Goal: Task Accomplishment & Management: Manage account settings

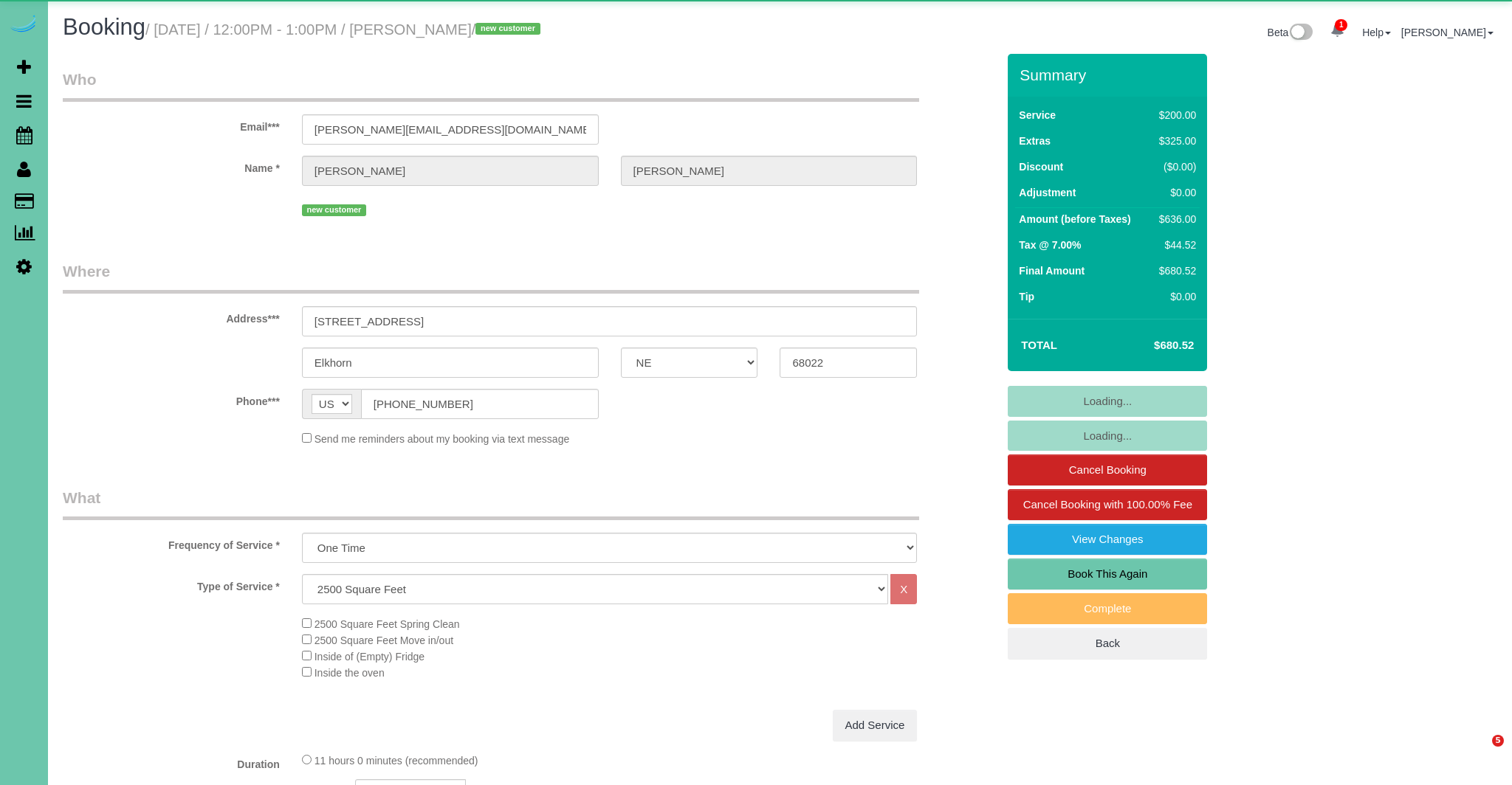
select select "NE"
select select "string:fspay-ddb49eb4-e23f-4679-90b0-cab74beff4a1"
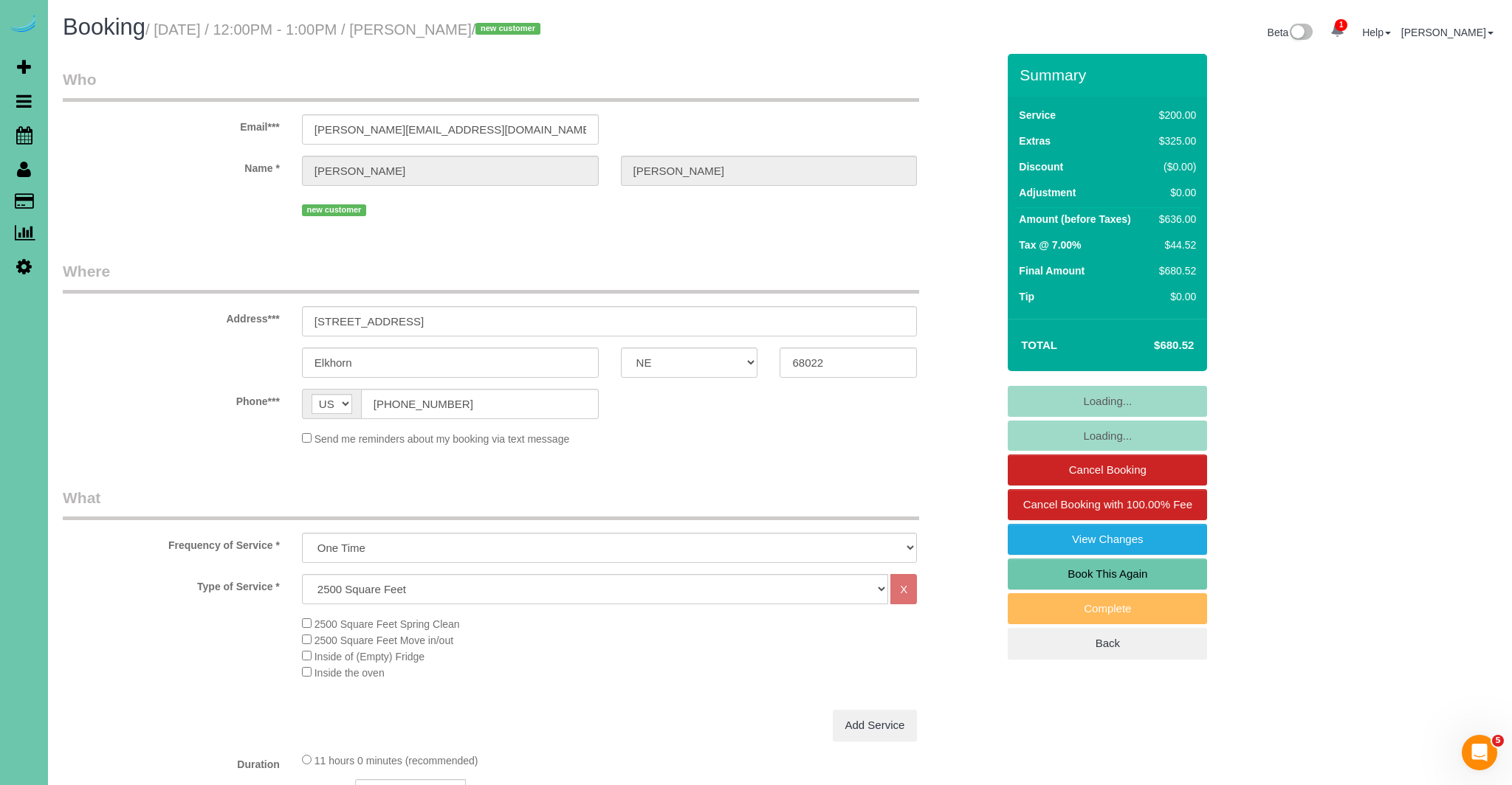
select select "object:876"
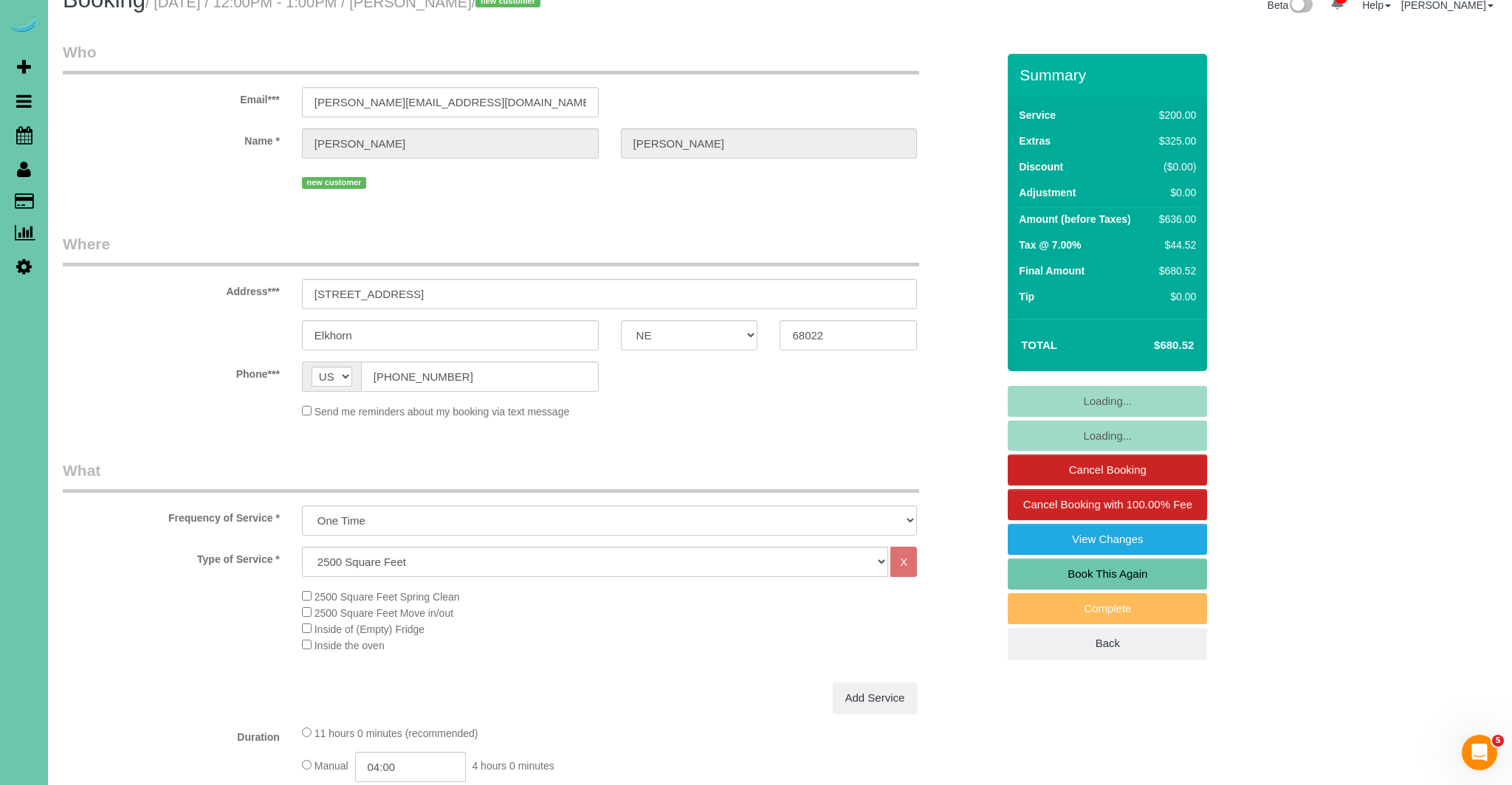
scroll to position [30, 0]
click at [435, 381] on input "[PHONE_NUMBER]" at bounding box center [480, 375] width 238 height 31
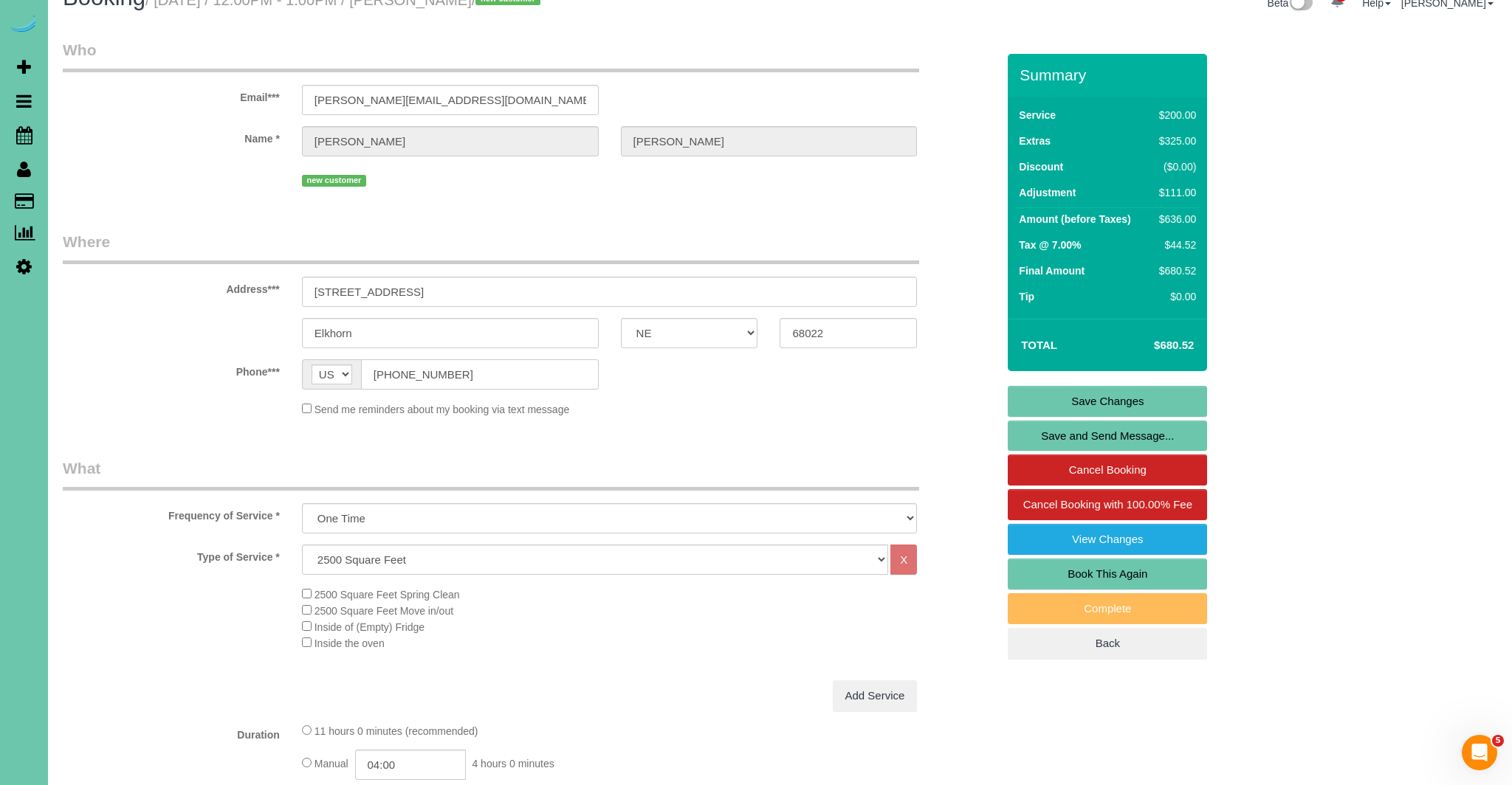
type input "[PHONE_NUMBER]"
click at [1121, 404] on link "Save Changes" at bounding box center [1107, 401] width 199 height 31
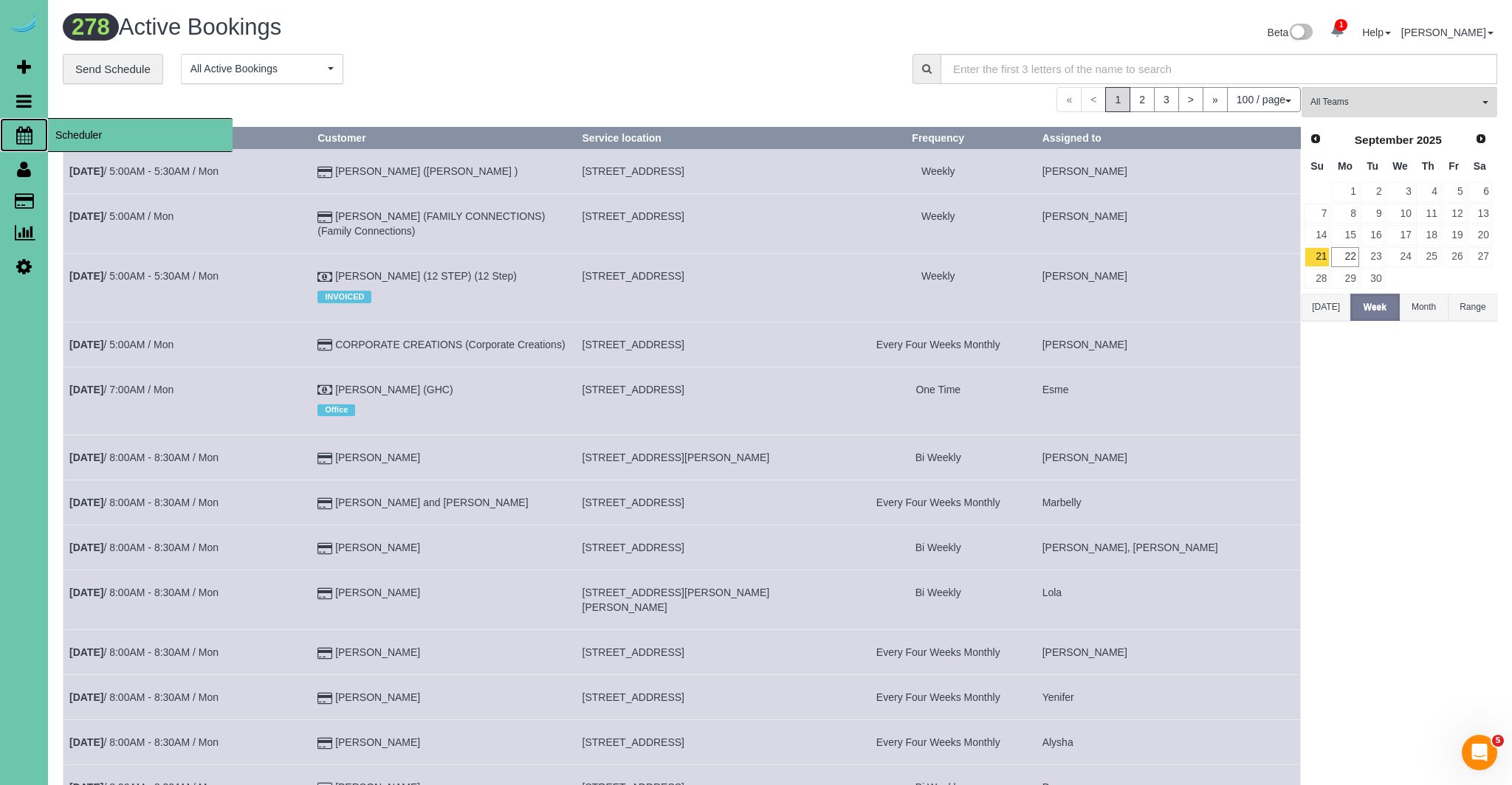
click at [31, 135] on icon at bounding box center [24, 135] width 16 height 18
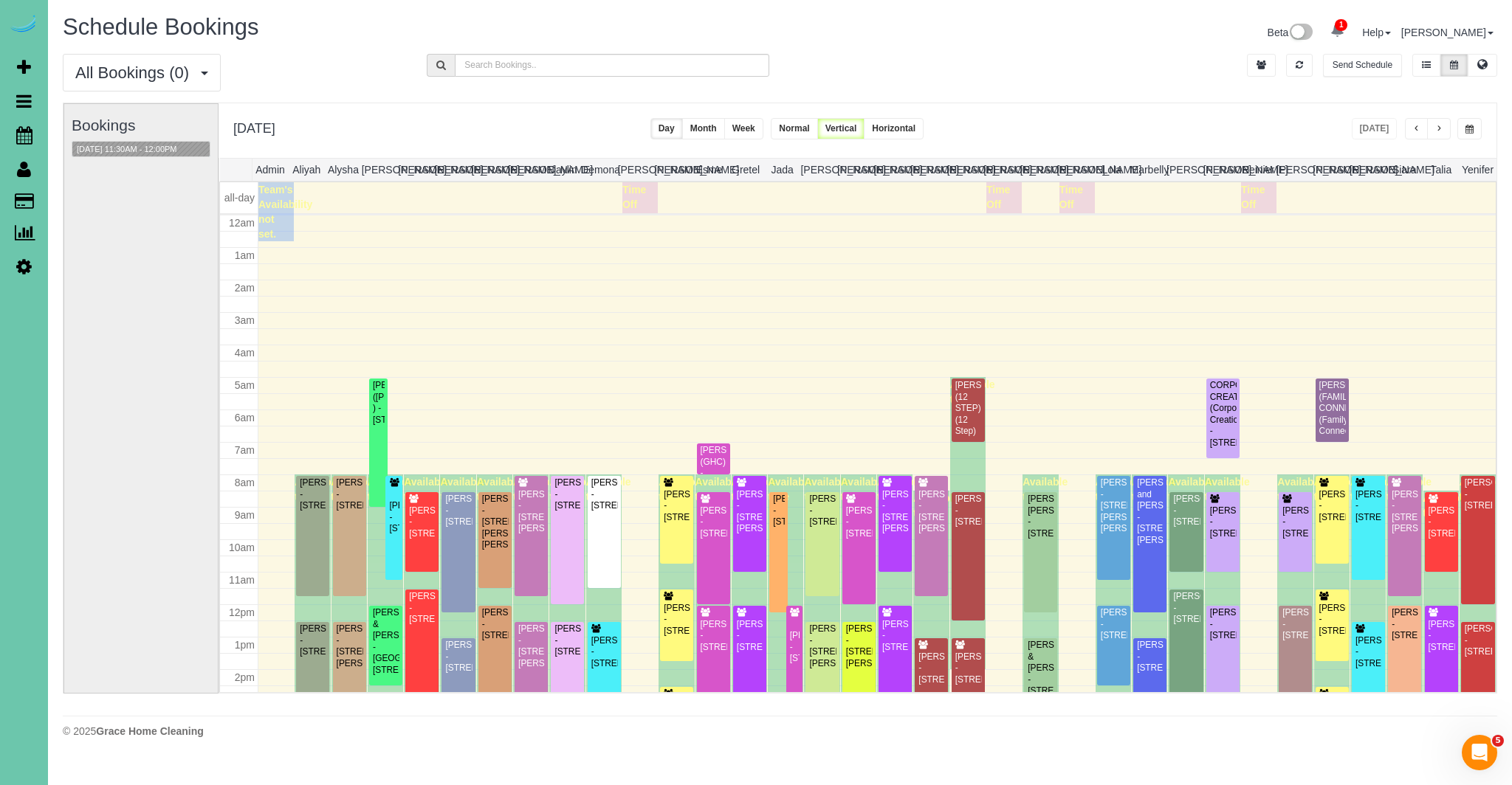
scroll to position [196, 0]
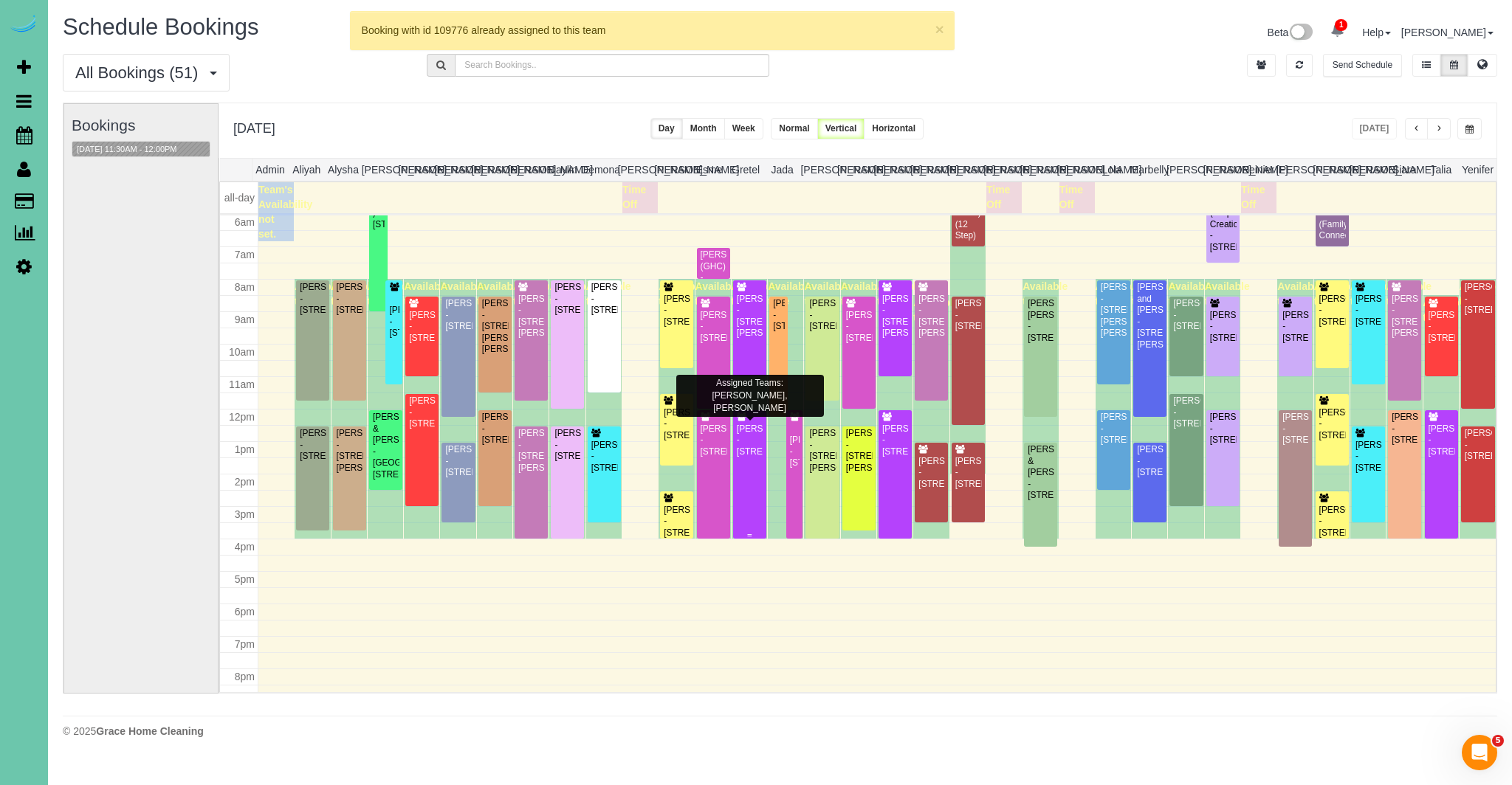
click at [749, 458] on div "[PERSON_NAME] - [STREET_ADDRESS]" at bounding box center [750, 441] width 27 height 34
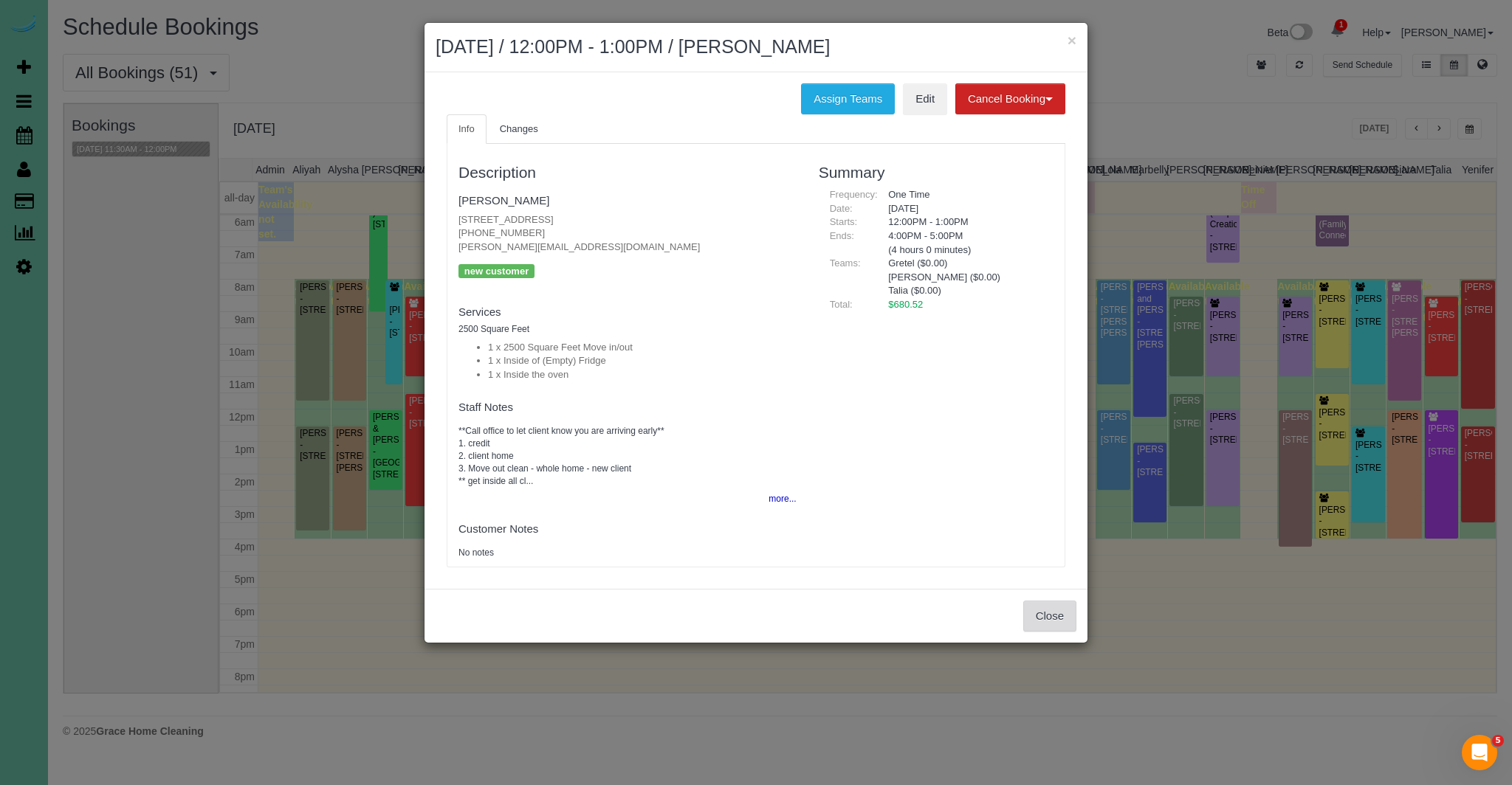
click at [1070, 609] on button "Close" at bounding box center [1050, 616] width 53 height 31
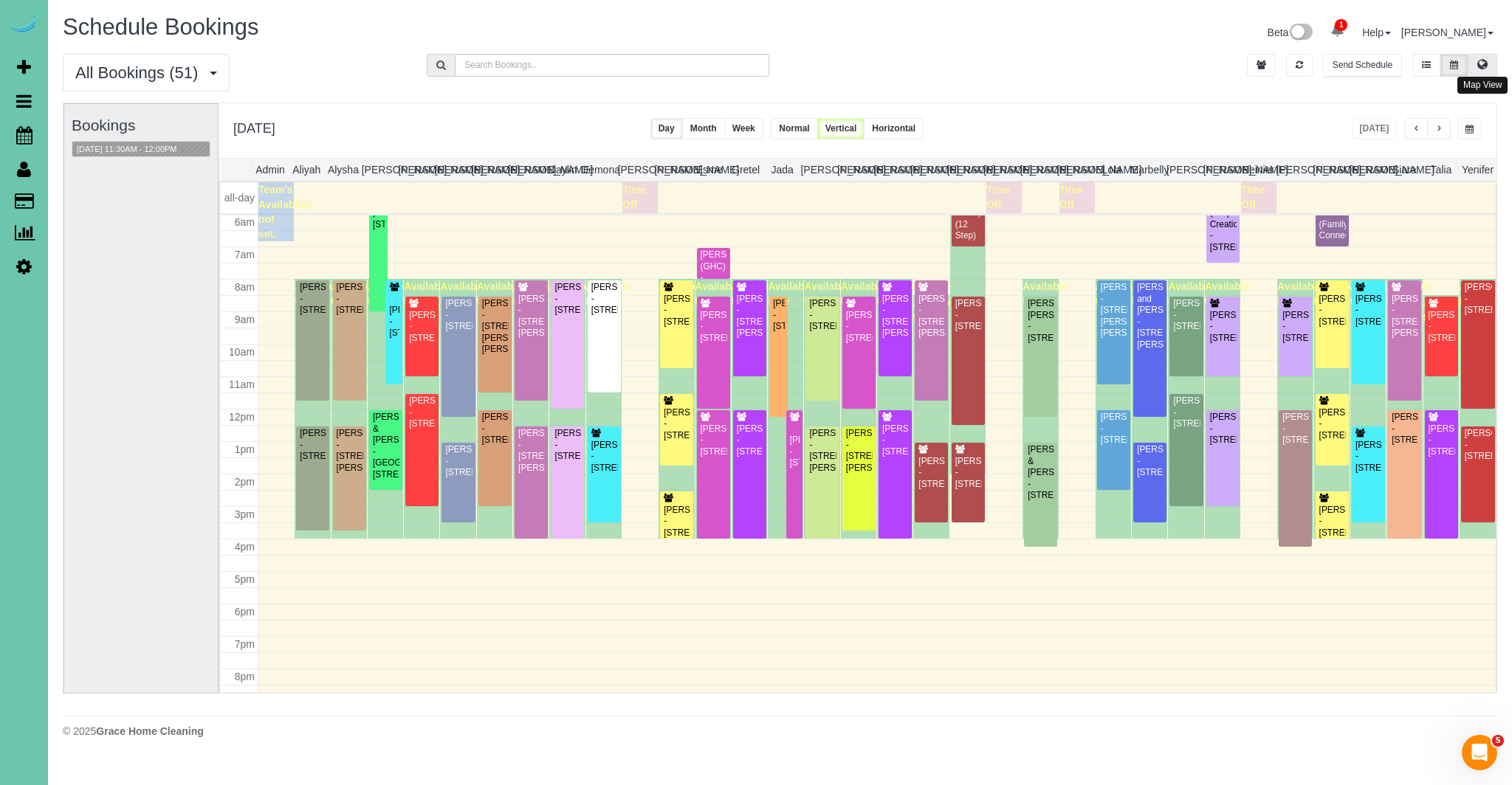
click at [1485, 55] on button at bounding box center [1482, 65] width 30 height 23
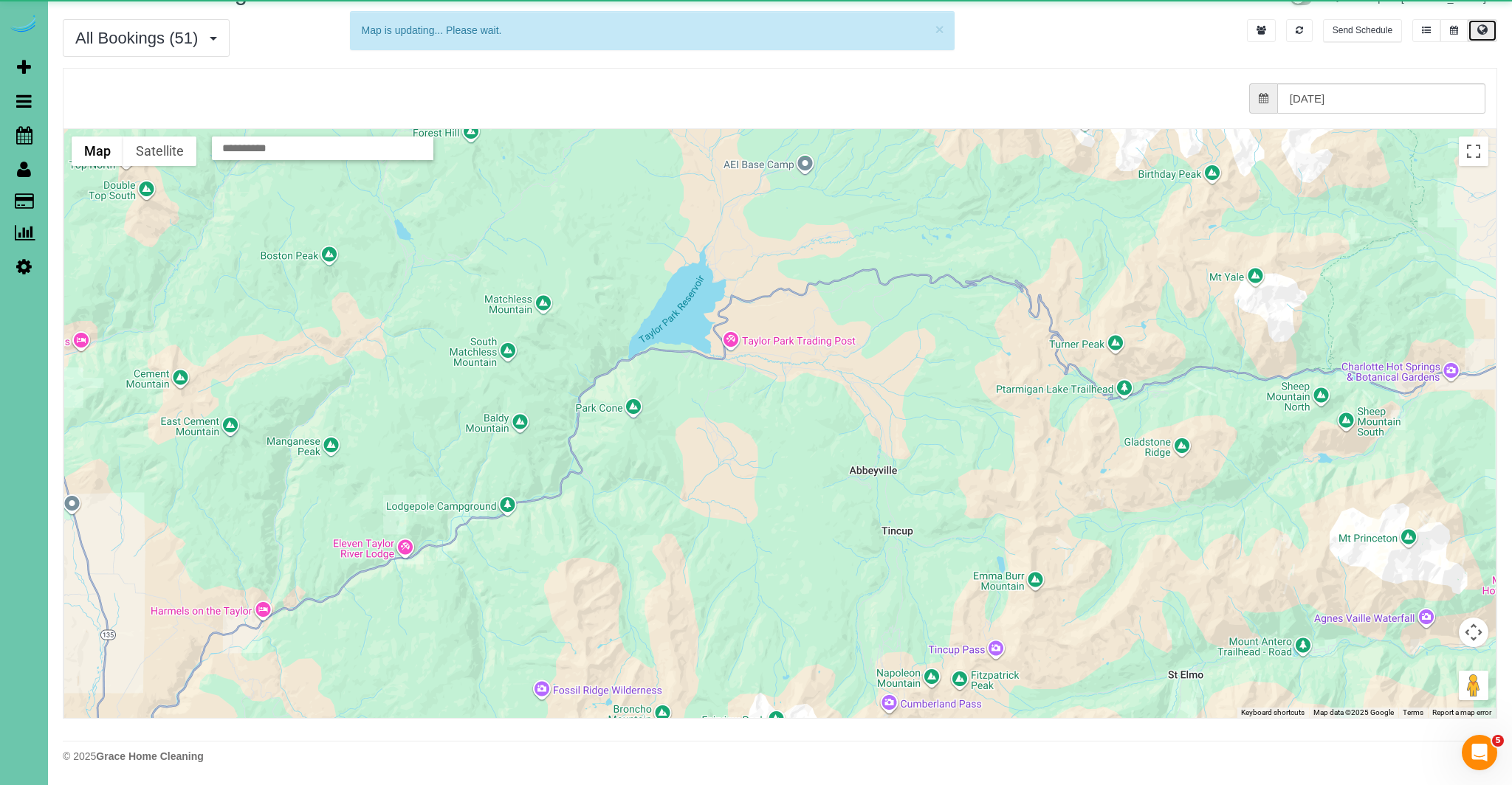
scroll to position [34, 0]
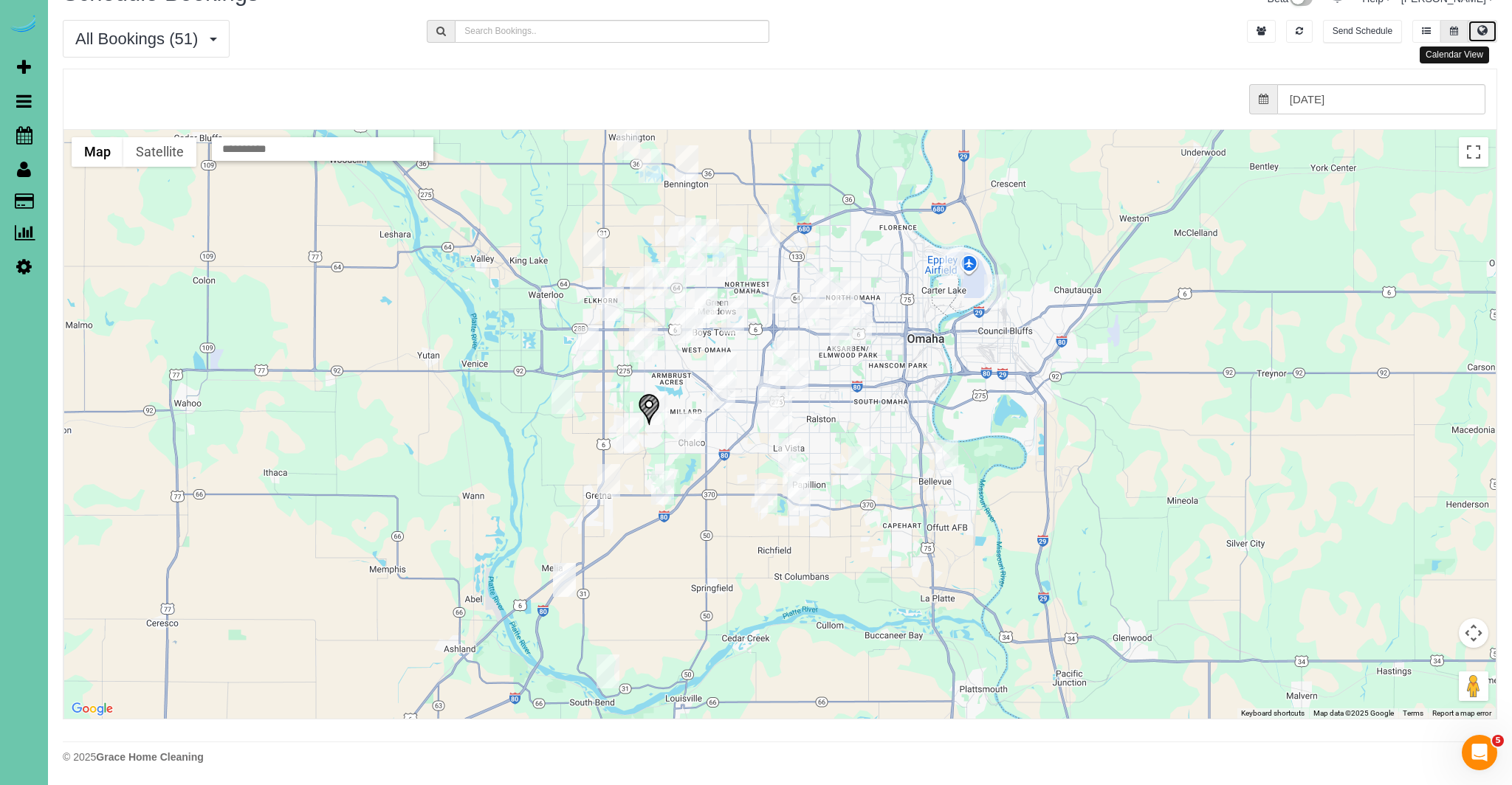
click at [1460, 35] on button at bounding box center [1455, 31] width 27 height 23
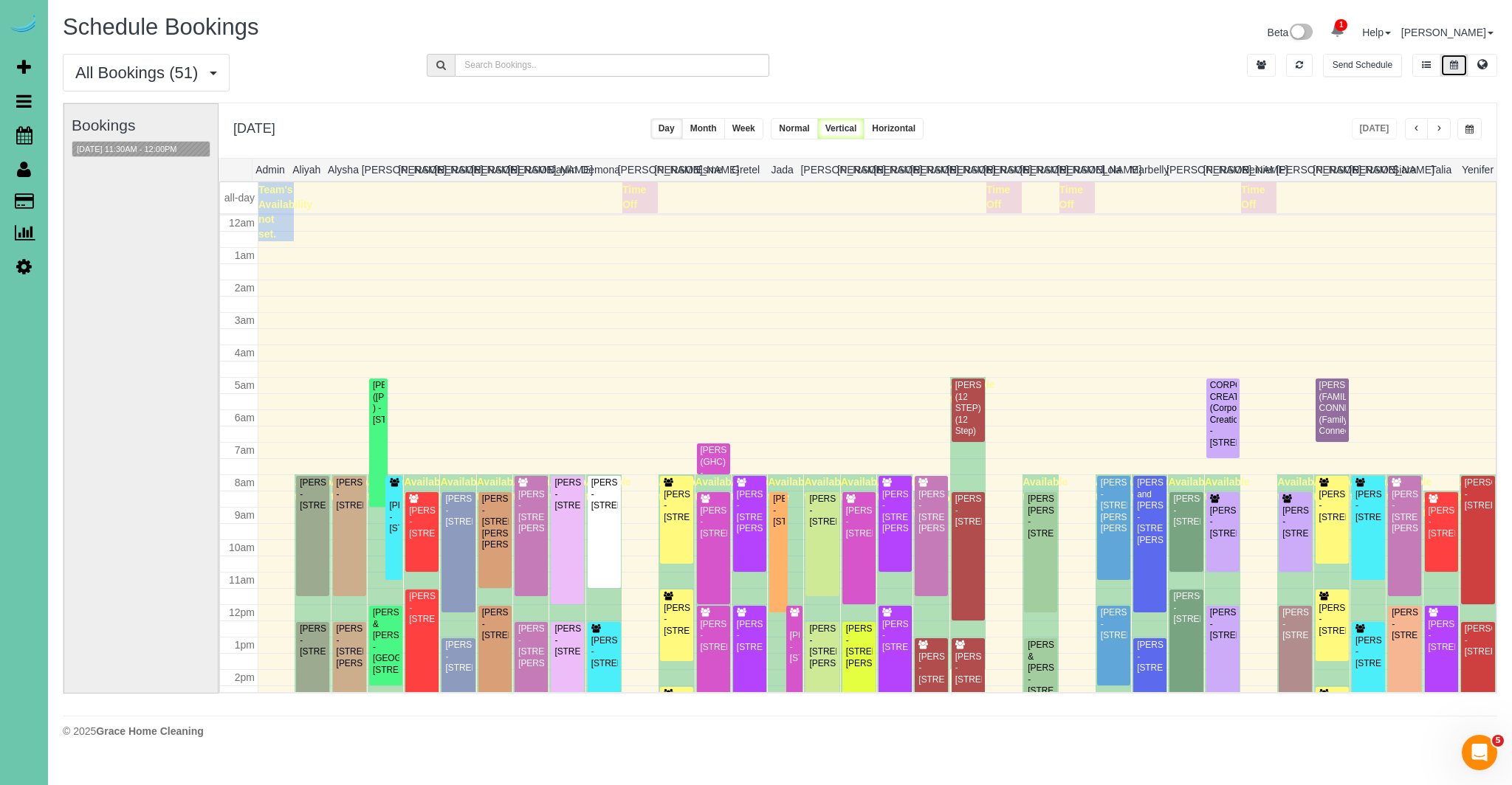
scroll to position [196, 0]
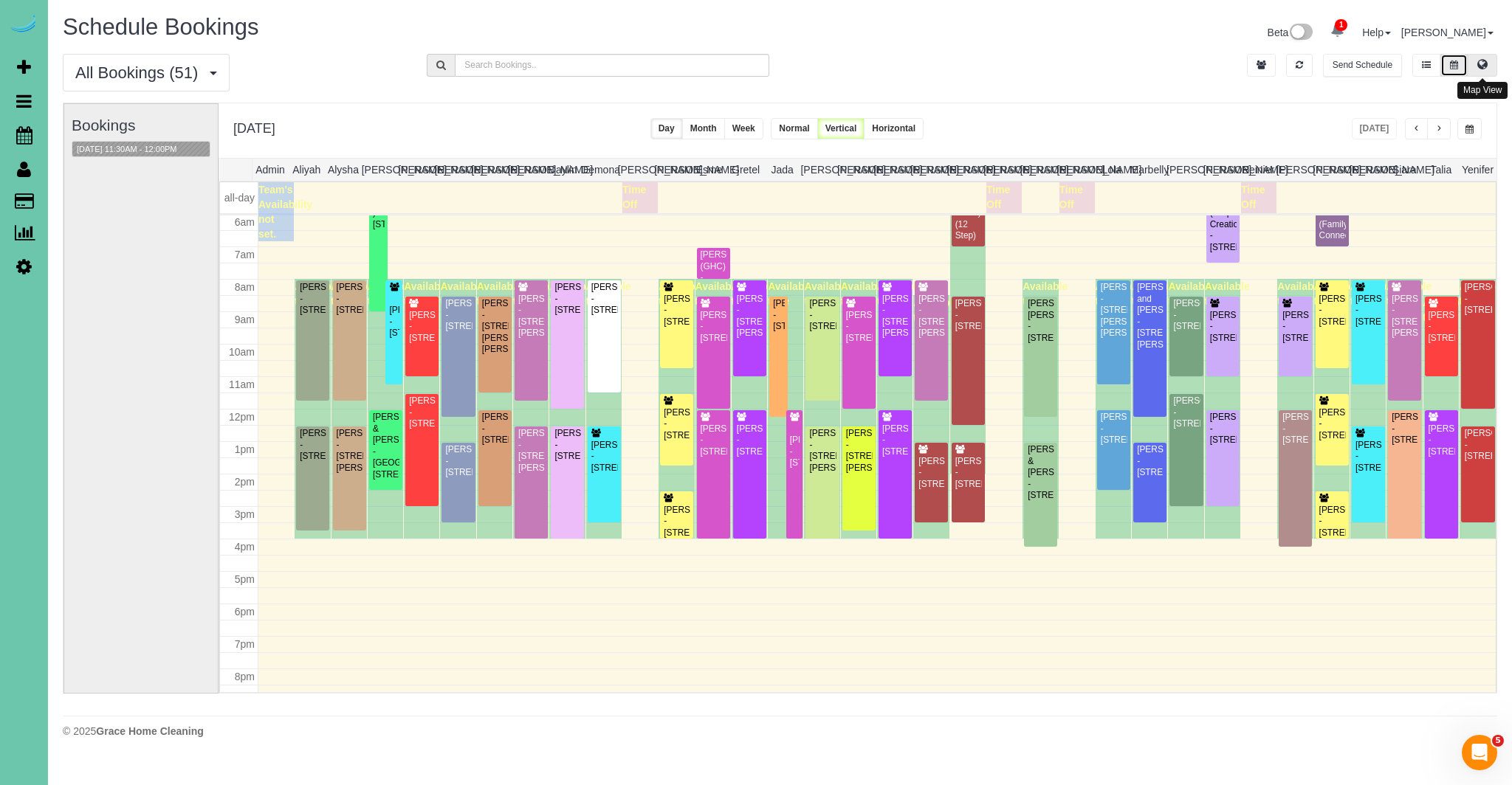
click at [1482, 60] on icon at bounding box center [1482, 64] width 10 height 9
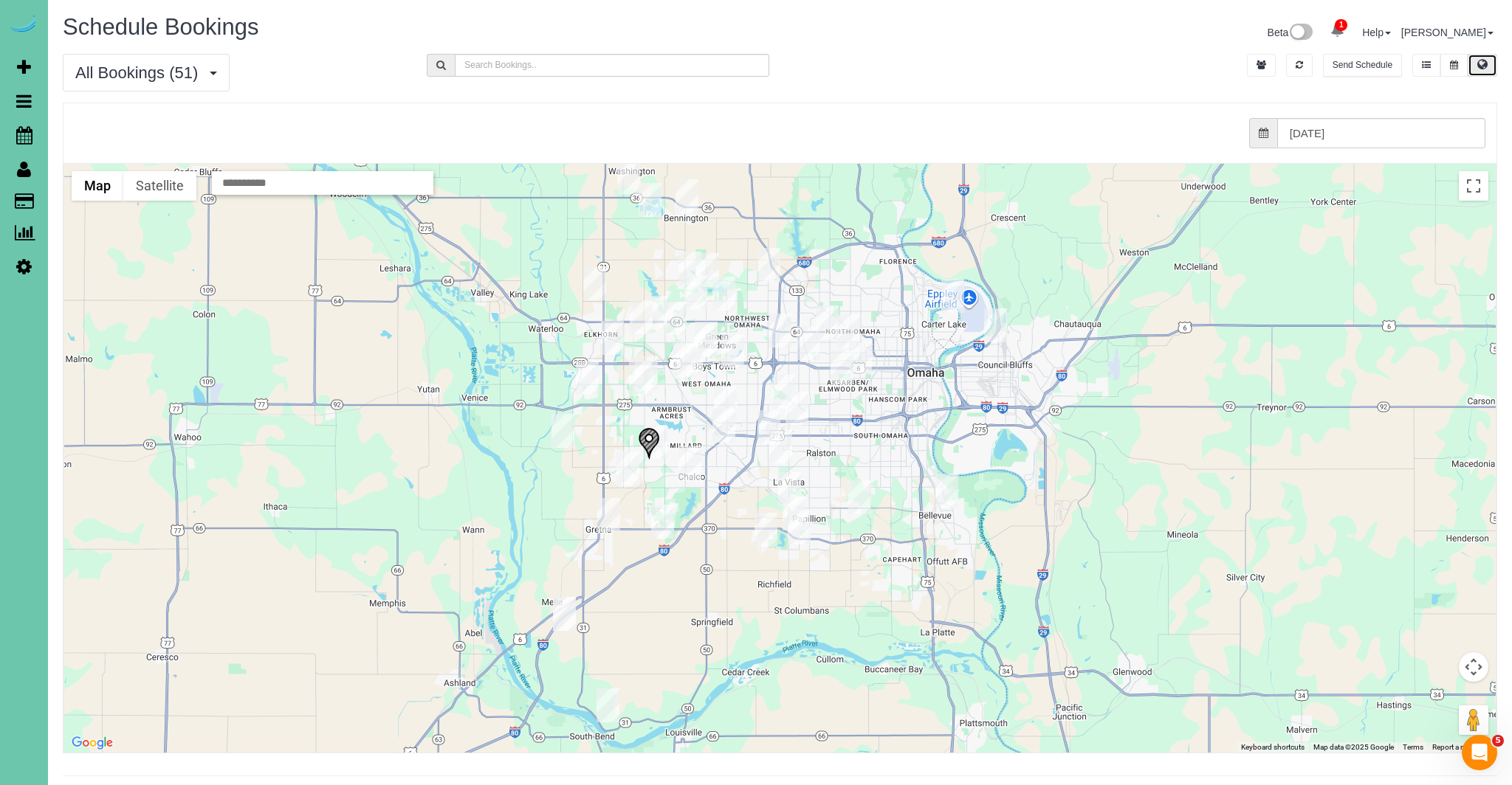
click at [802, 502] on img "09/22/2025 8:30AM - Kristin VanDerwyst - 1017 Macarthur Drive, Papillion, NE 68…" at bounding box center [794, 513] width 23 height 34
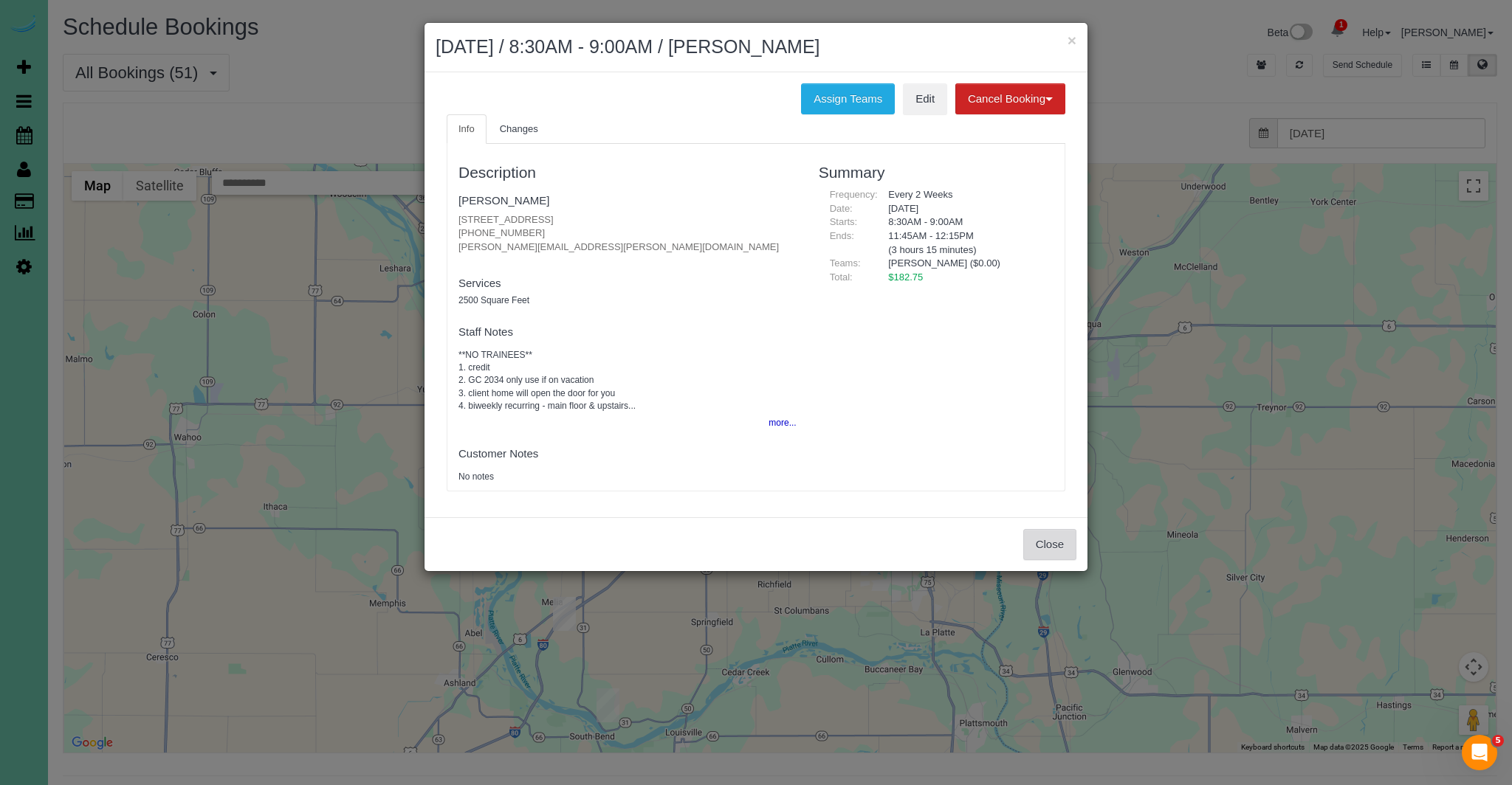
click at [1028, 545] on button "Close" at bounding box center [1050, 545] width 53 height 31
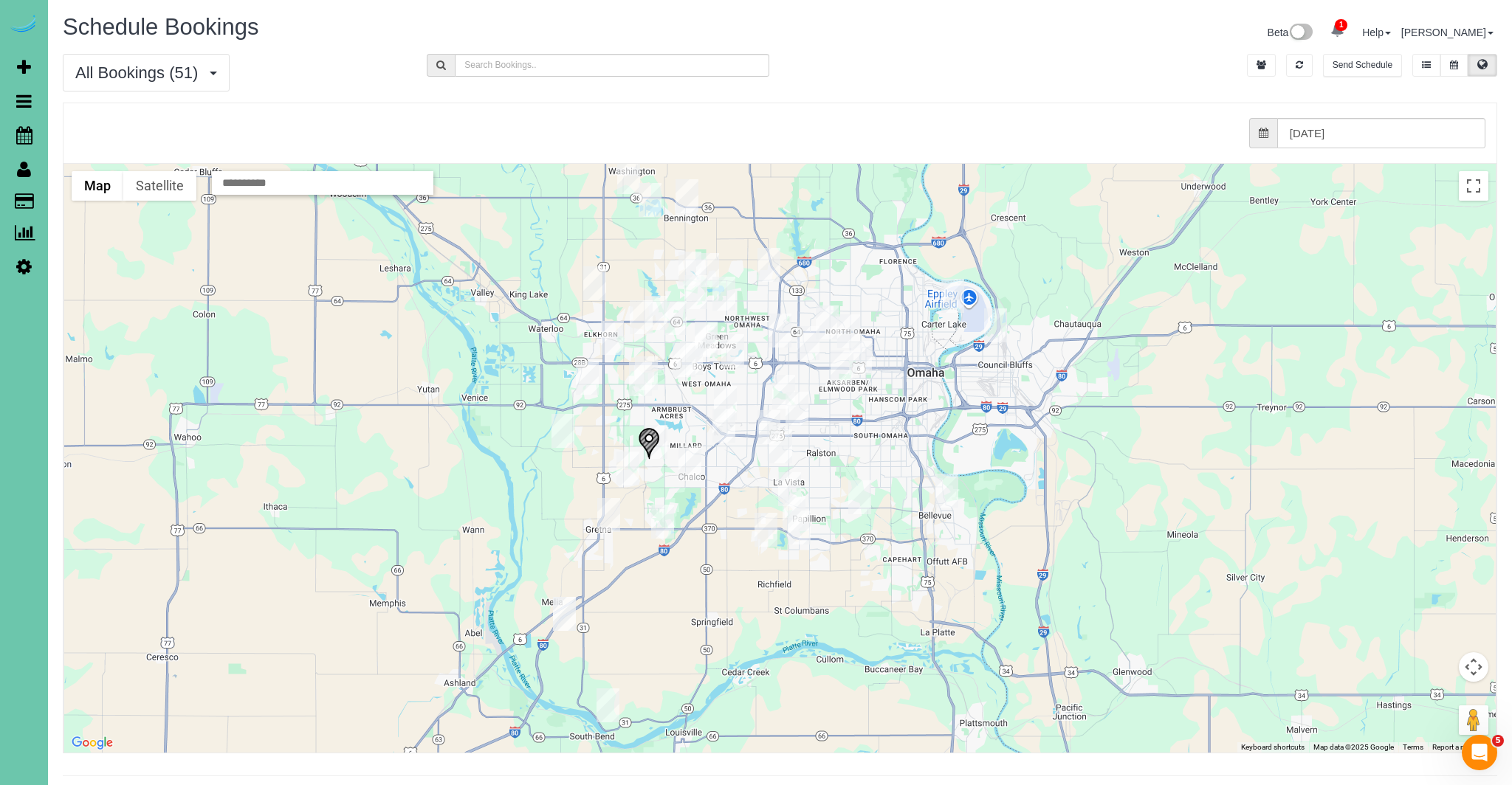
click at [796, 528] on img "09/22/2025 12:30PM - Sarra Cushen-Corker - 705 Fenwick St, Papillion, NE 68046" at bounding box center [799, 528] width 23 height 34
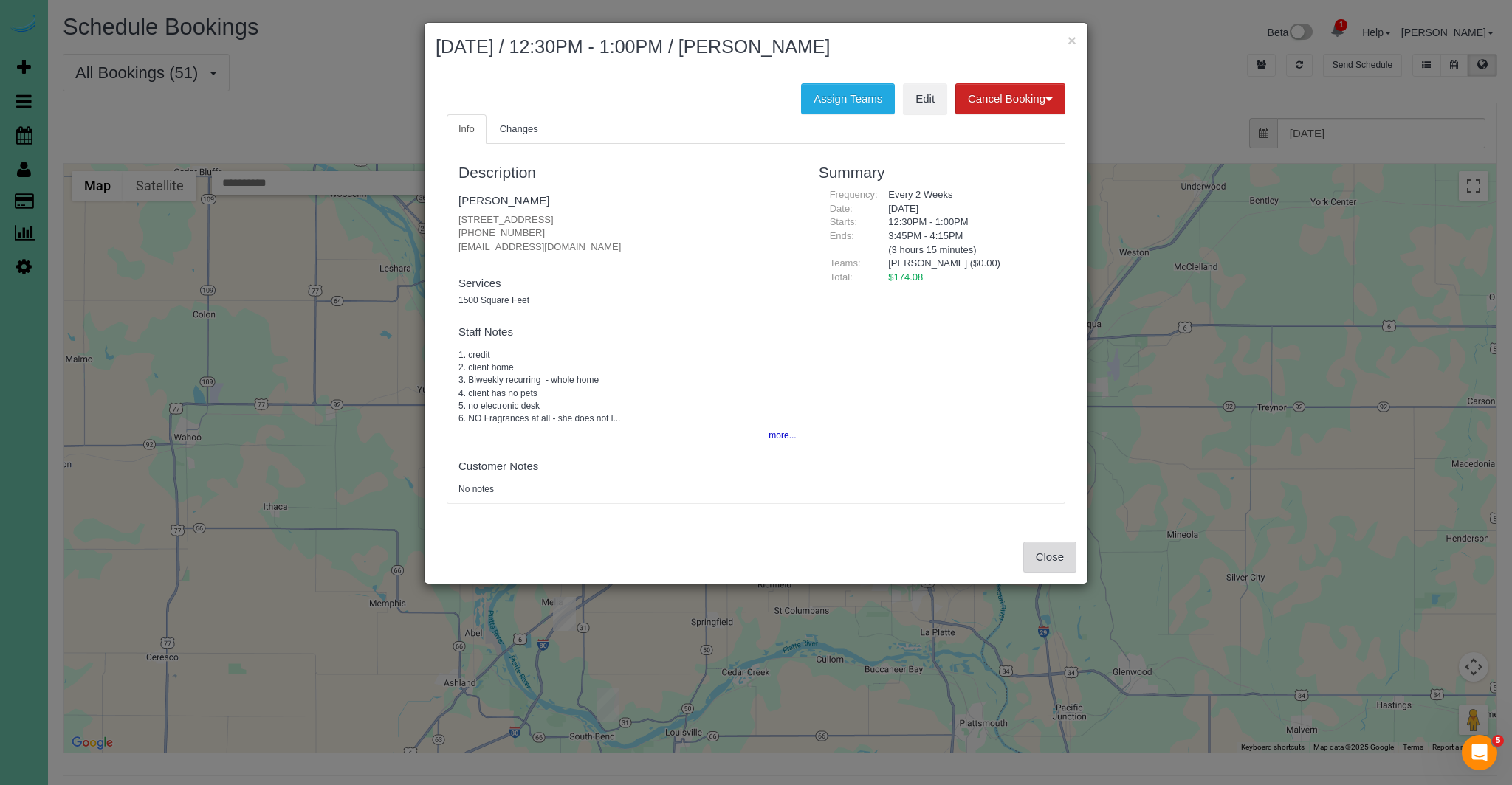
click at [1041, 552] on button "Close" at bounding box center [1050, 557] width 53 height 31
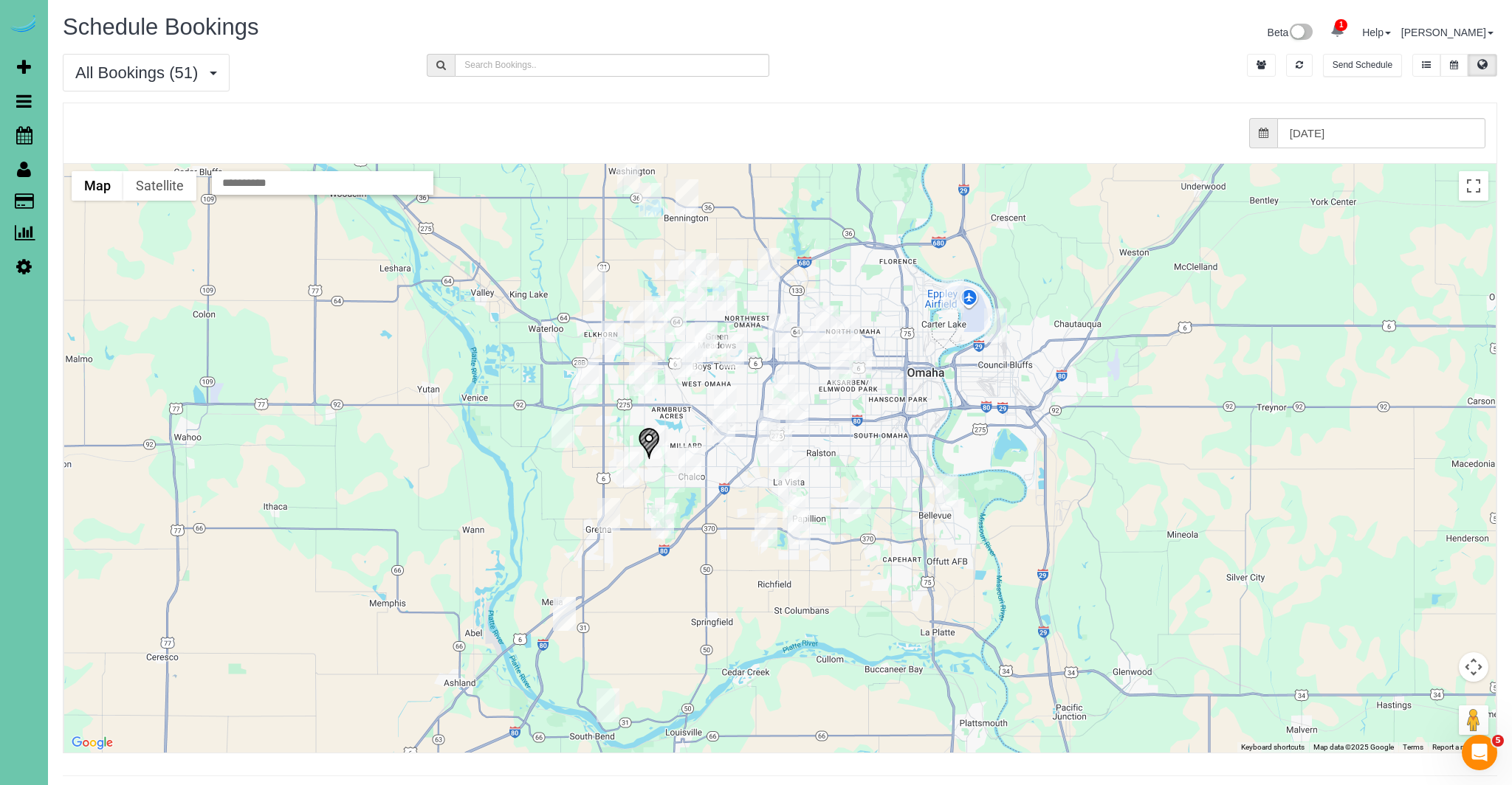
click at [785, 484] on img "09/22/2025 12:30PM - Marcy Rees - 1301 W 6th Street; Apt #3102, Papillion, NE 6…" at bounding box center [789, 489] width 23 height 34
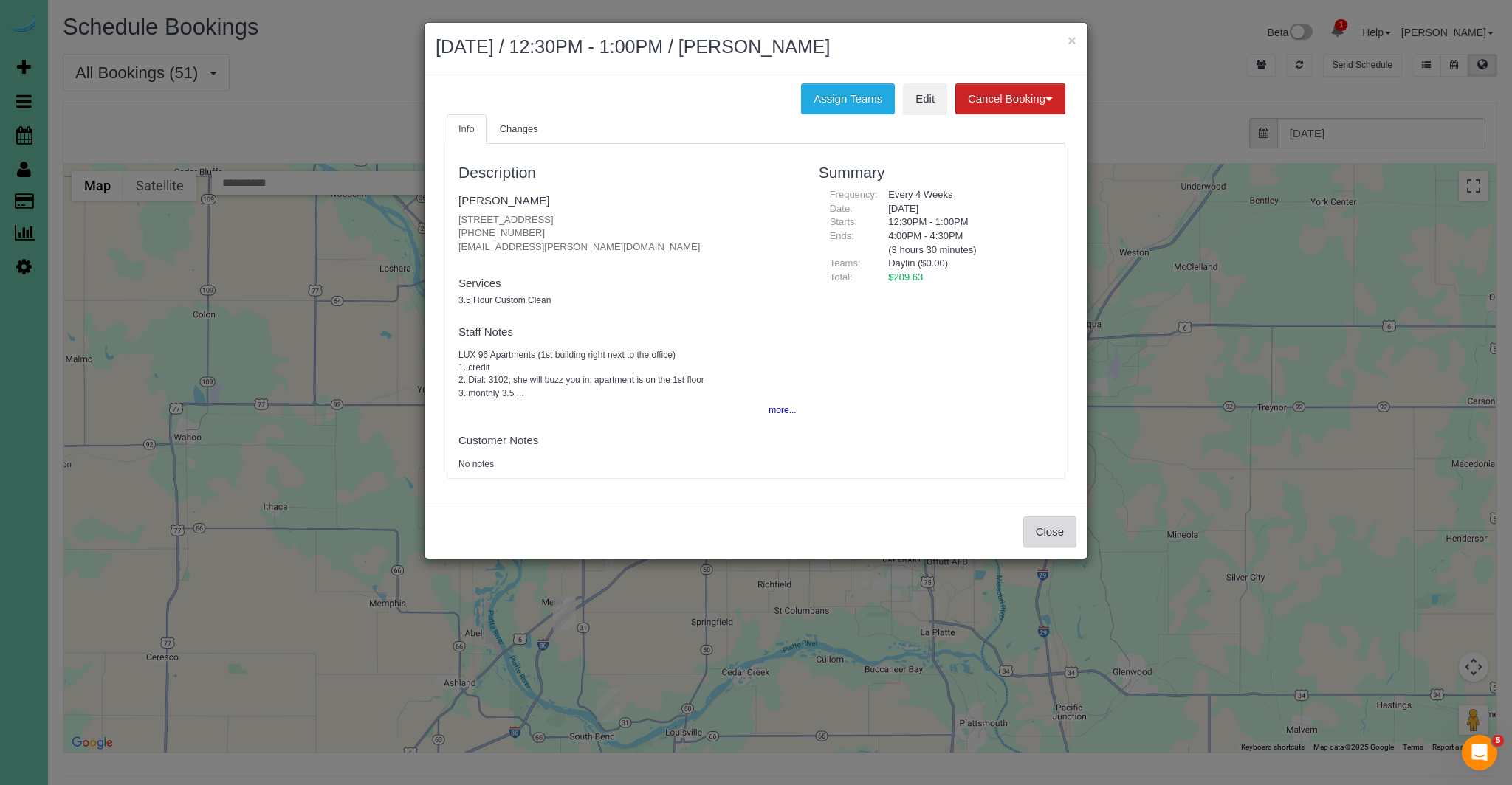
drag, startPoint x: 1062, startPoint y: 534, endPoint x: 935, endPoint y: 520, distance: 127.8
click at [1062, 534] on button "Close" at bounding box center [1050, 532] width 53 height 31
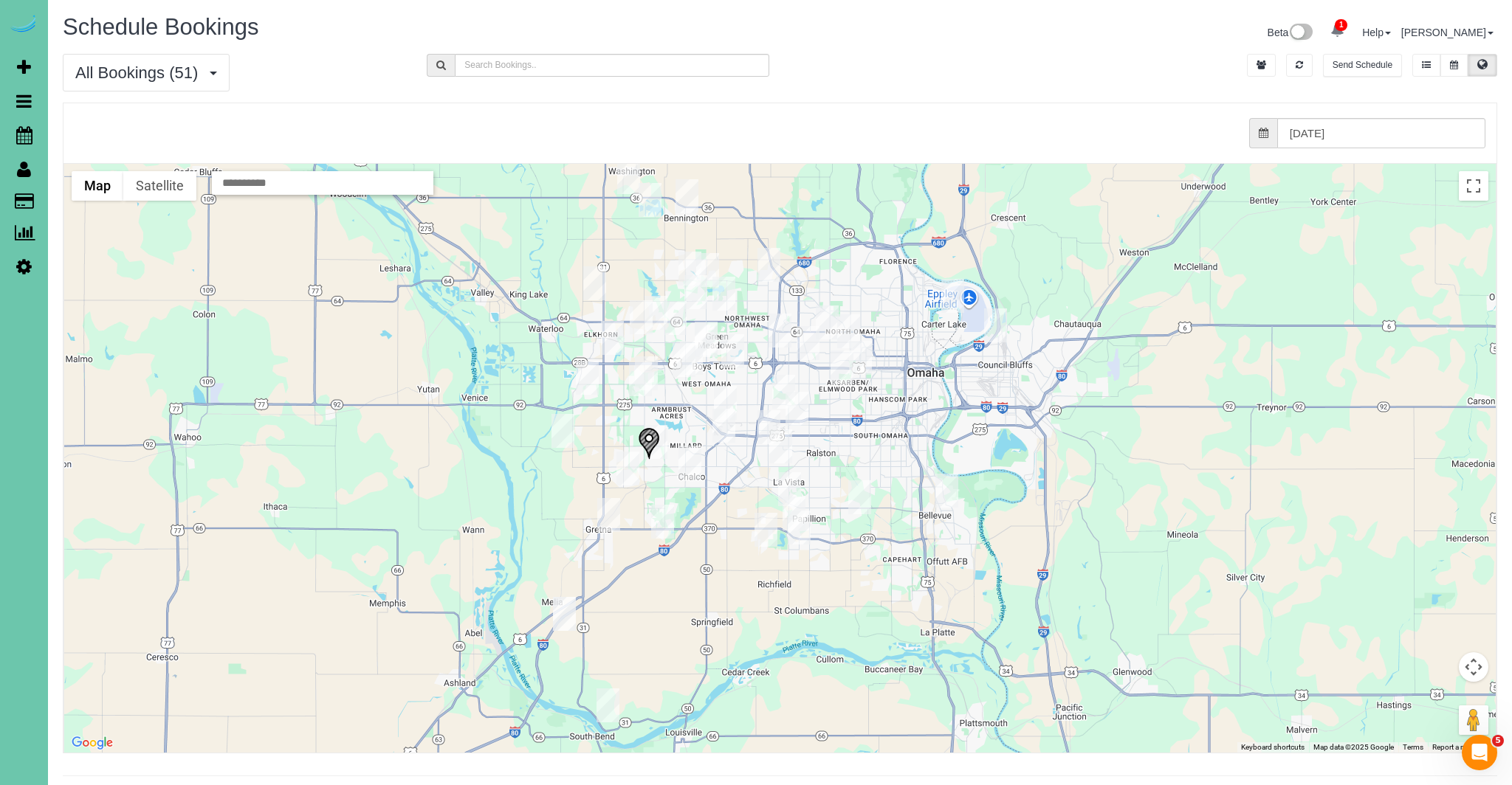
click at [763, 528] on img "09/22/2025 12:00PM - Molly Howell - 11730 S 109th Street, Papillion, NE 68046" at bounding box center [766, 530] width 23 height 34
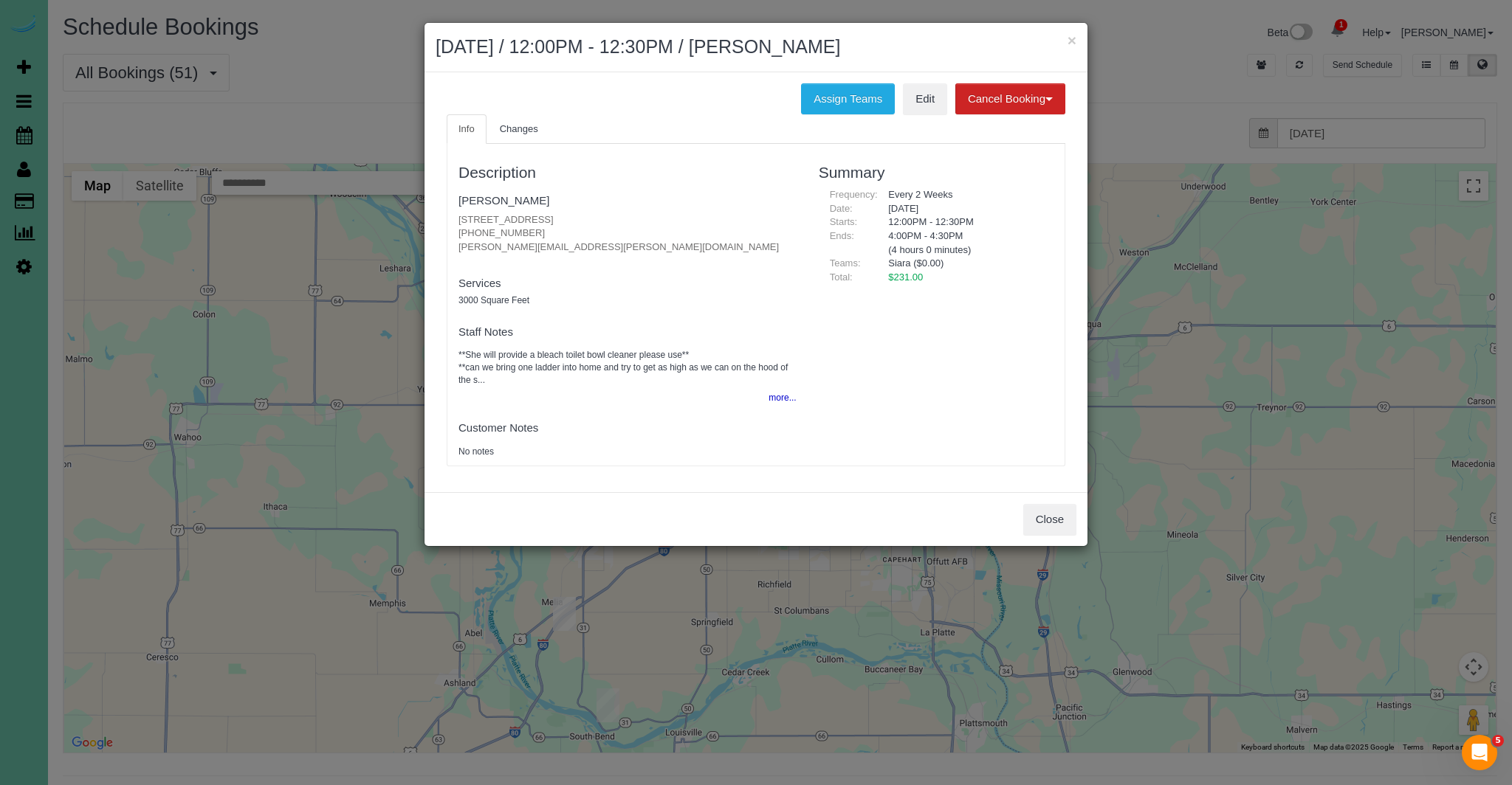
click at [1020, 529] on div "Close" at bounding box center [756, 519] width 663 height 54
drag, startPoint x: 1046, startPoint y: 520, endPoint x: 965, endPoint y: 501, distance: 83.2
click at [1045, 520] on button "Close" at bounding box center [1050, 519] width 53 height 31
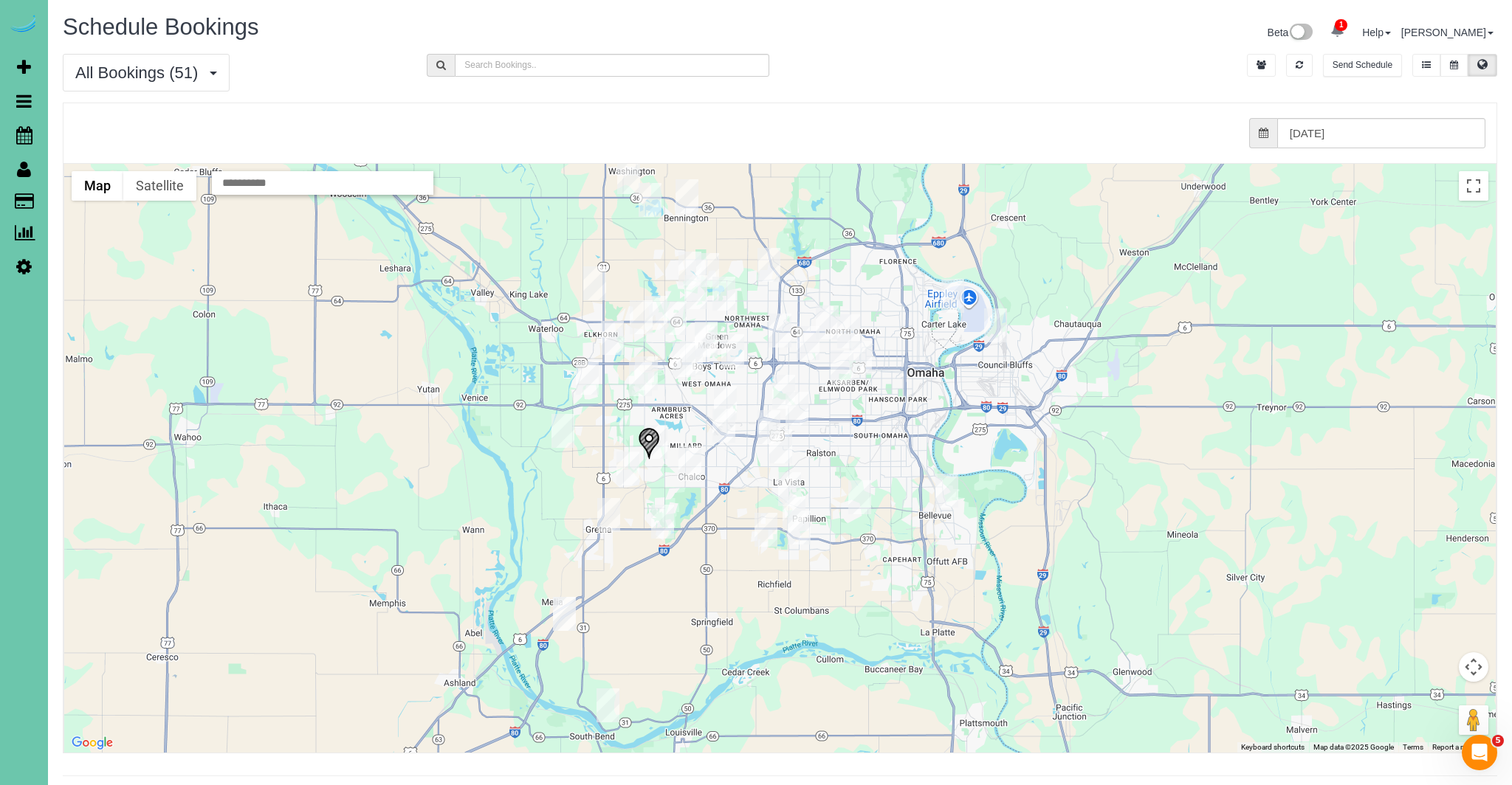
click at [864, 496] on img "09/22/2025 12:30PM - Mick Pierce - 308 Inglewood Dr, Papillion, NE 68133" at bounding box center [860, 497] width 23 height 34
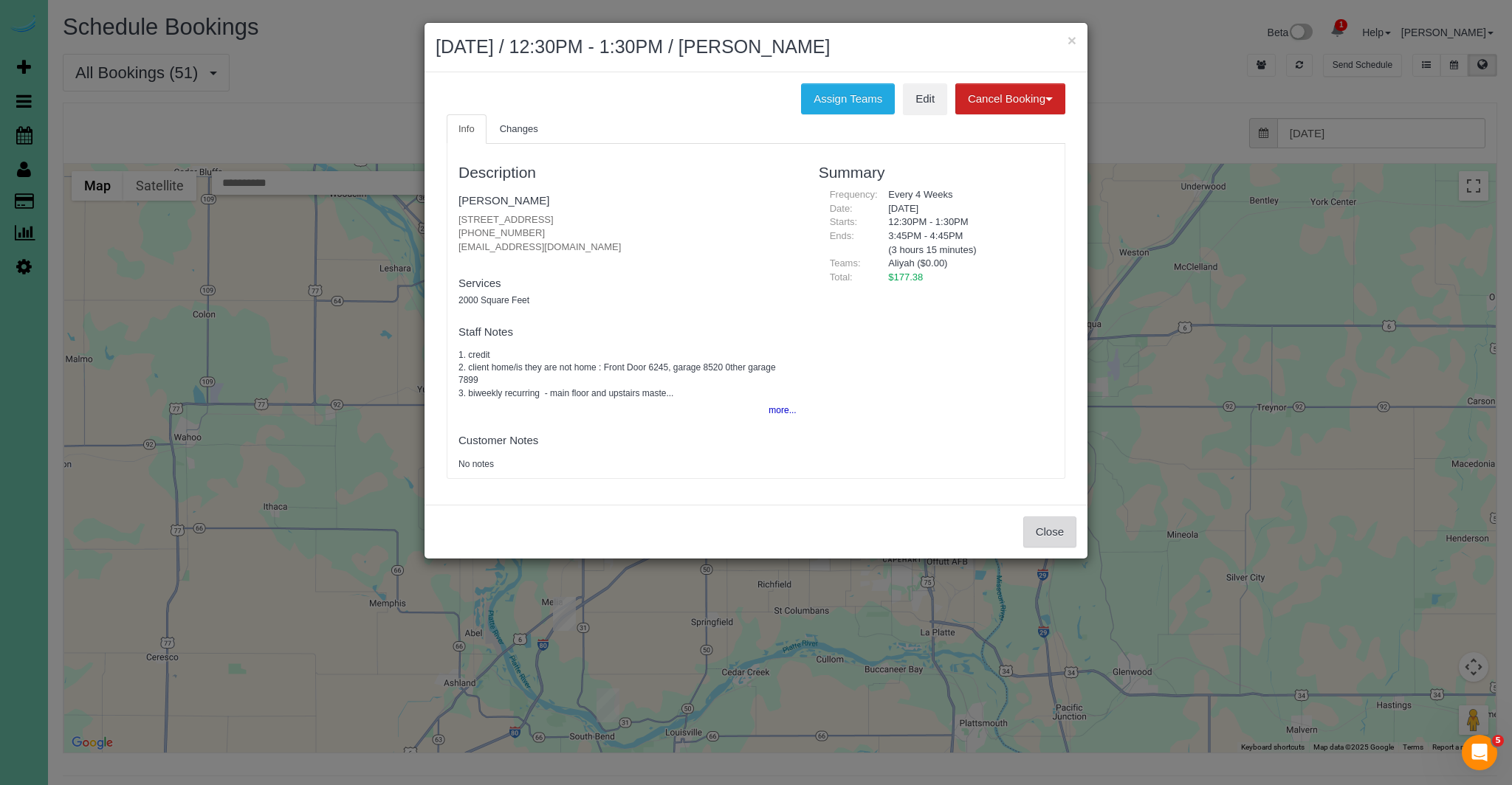
click at [1031, 527] on button "Close" at bounding box center [1050, 532] width 53 height 31
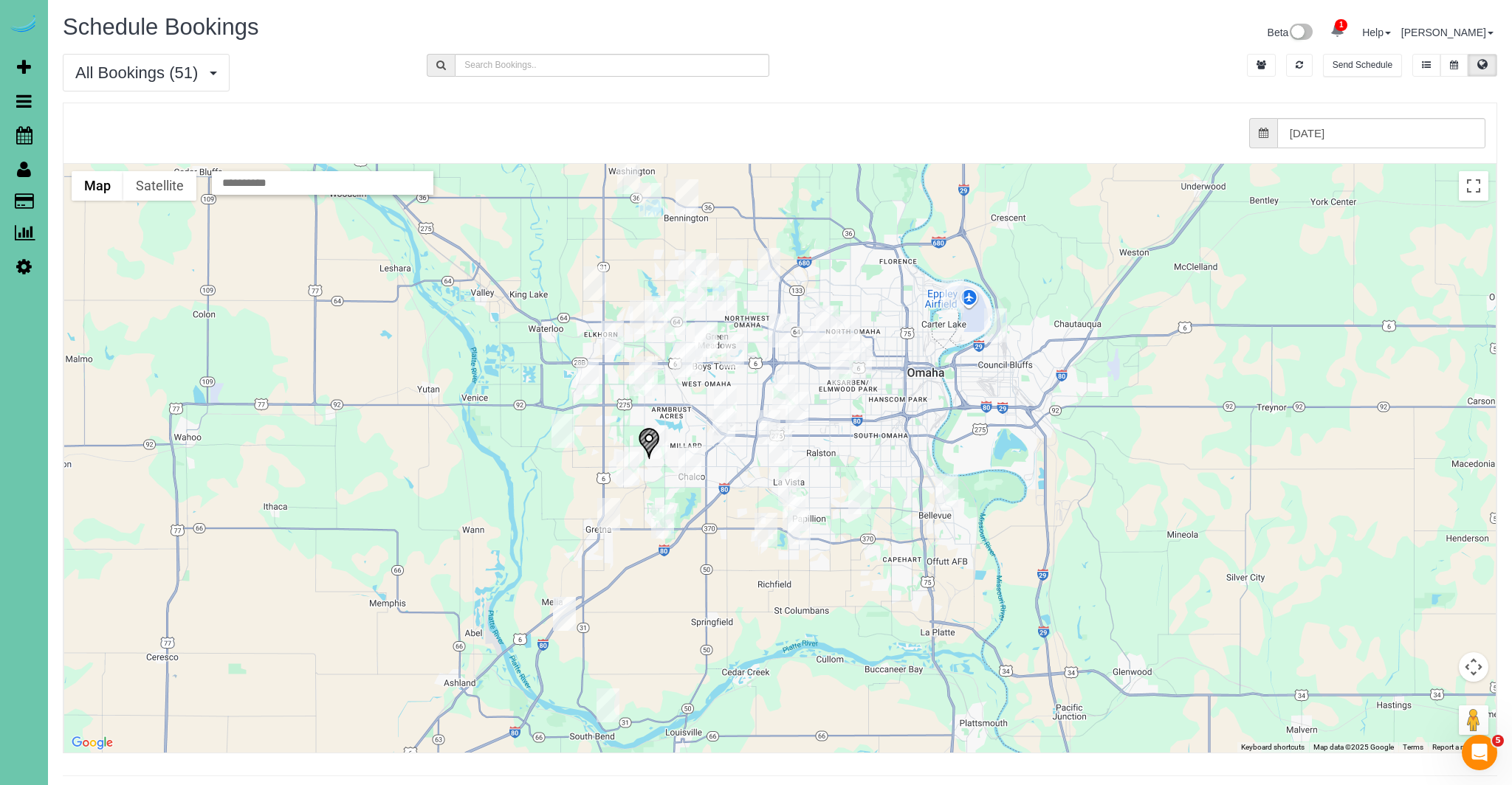
click at [781, 450] on img "09/22/2025 8:00AM - Katie Mackie - 6506 S 100th Street, Omaha, NE 68127" at bounding box center [781, 446] width 23 height 34
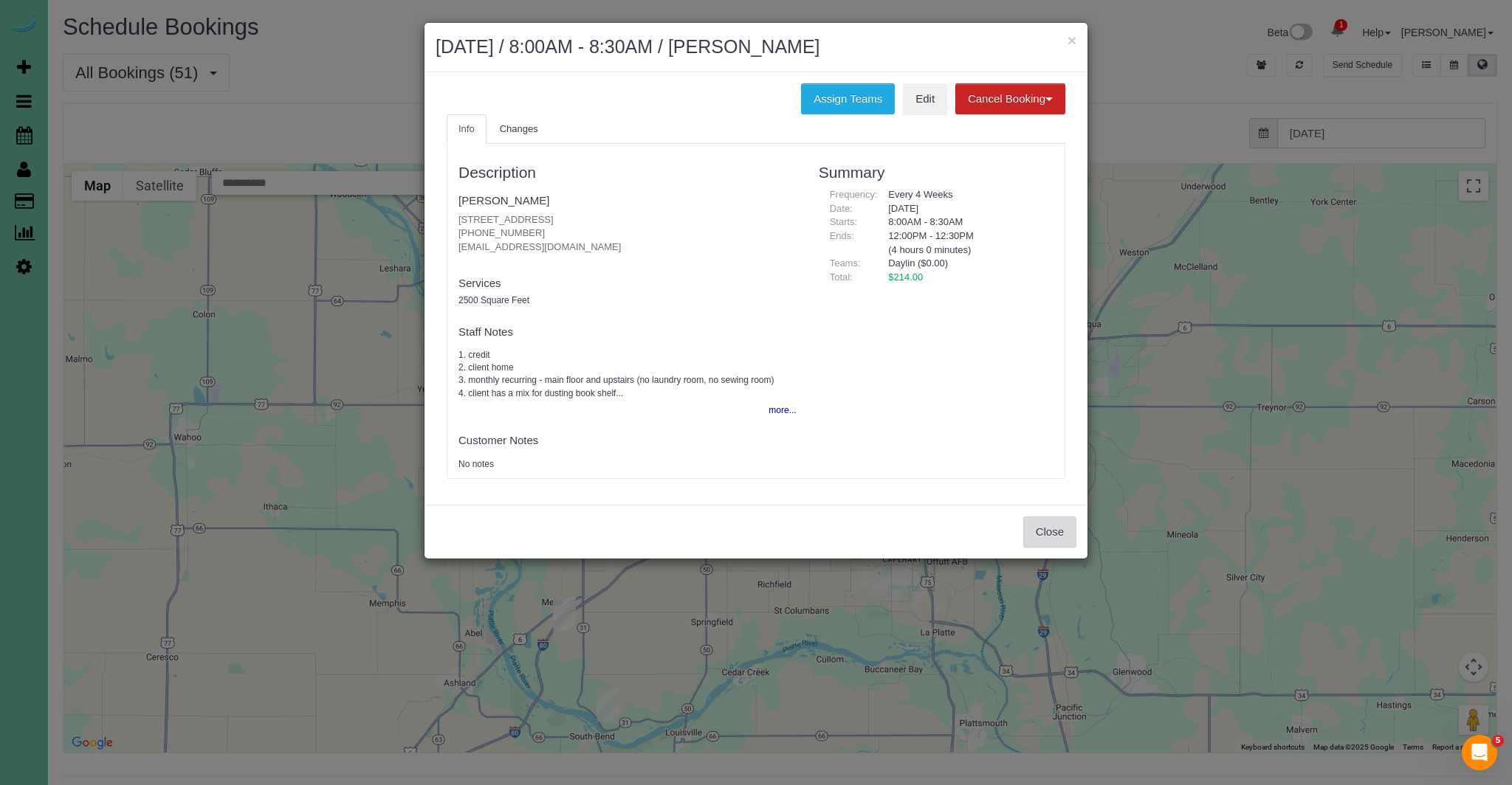
click at [1049, 531] on button "Close" at bounding box center [1050, 532] width 53 height 31
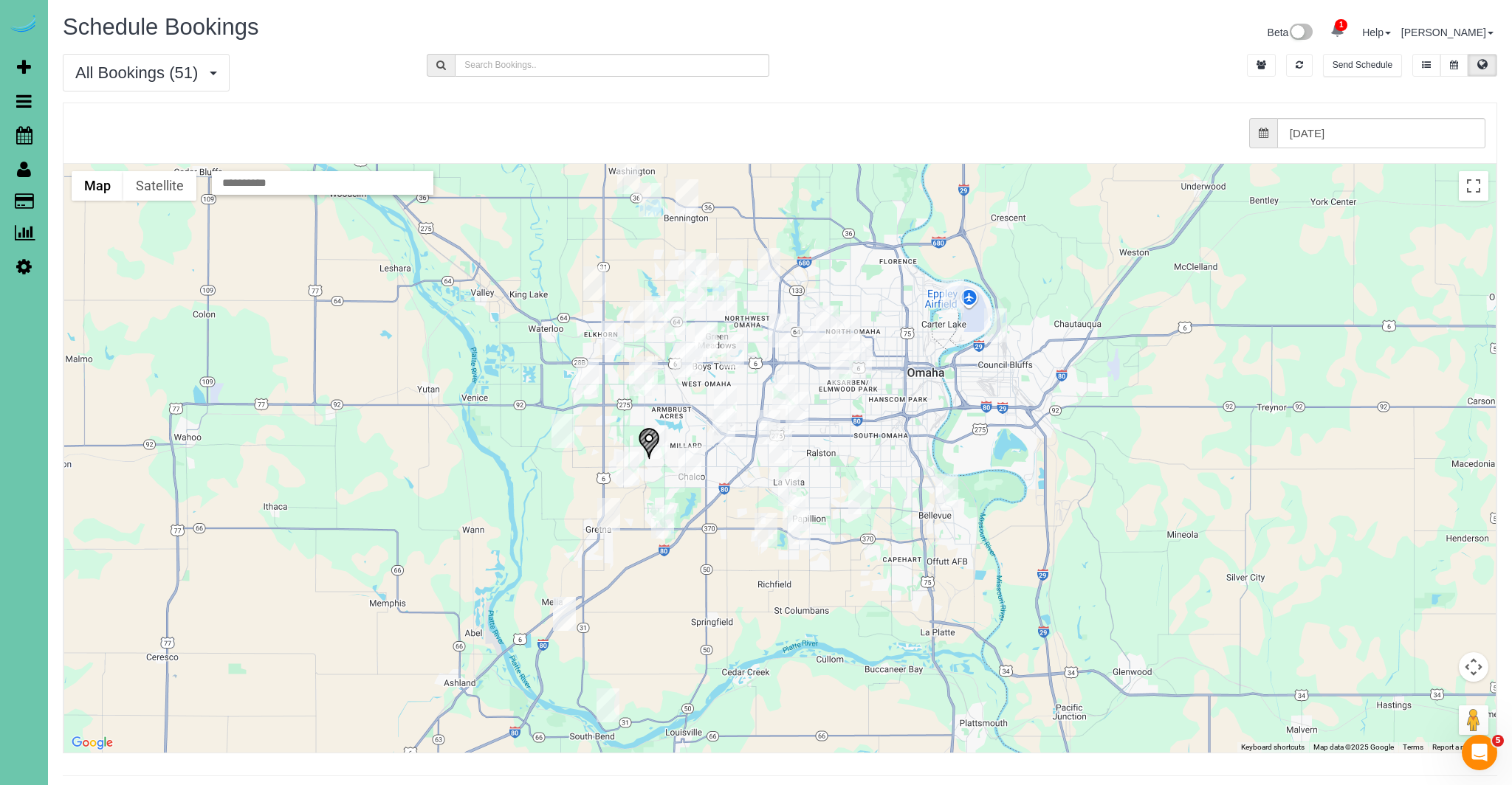
click at [727, 432] on img "09/22/2025 1:00PM - McKenzie Johnson - 5005 S 135th St #3219, Omaha, NE 68137" at bounding box center [724, 426] width 23 height 34
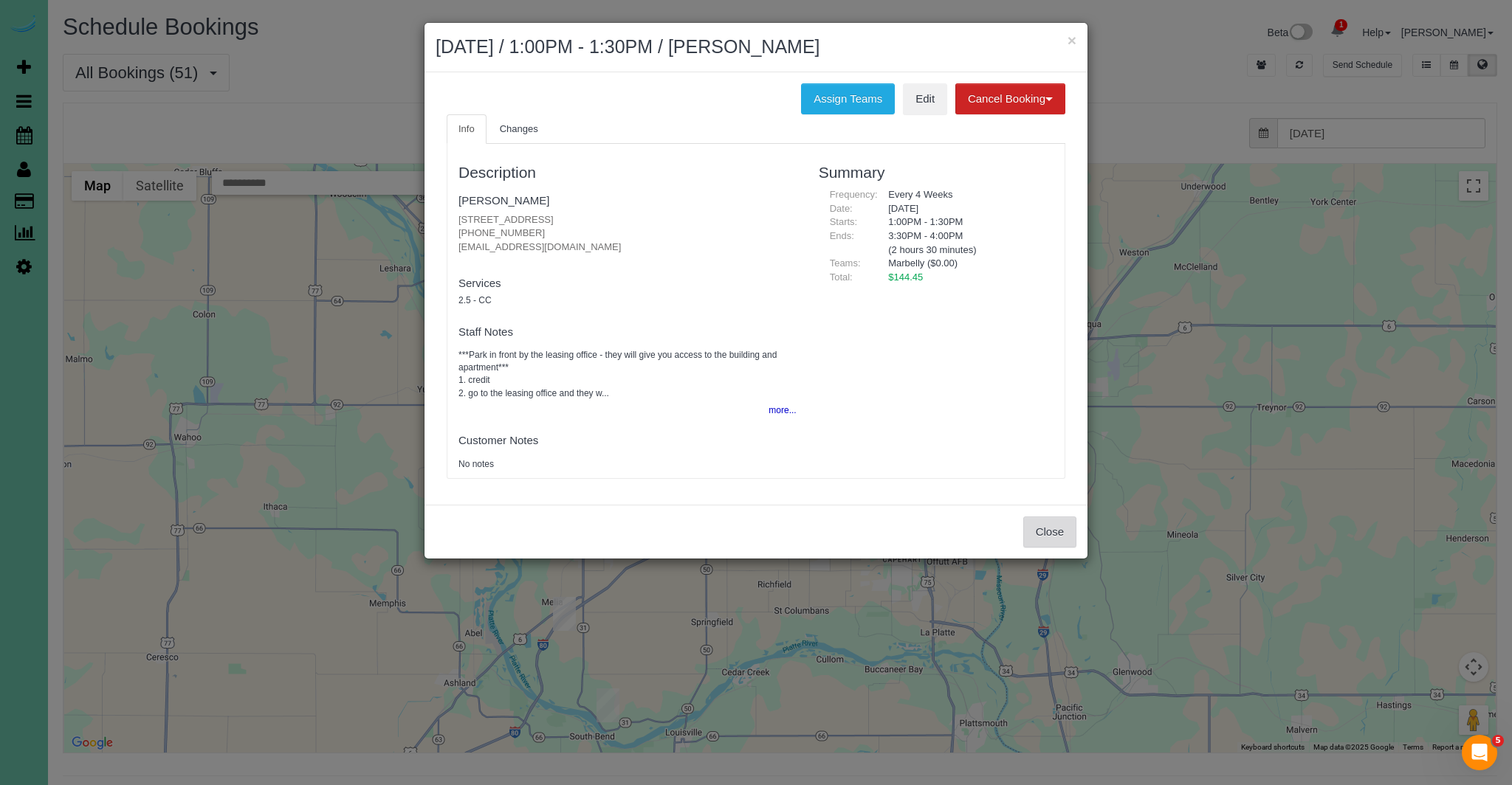
click at [1049, 539] on button "Close" at bounding box center [1050, 532] width 53 height 31
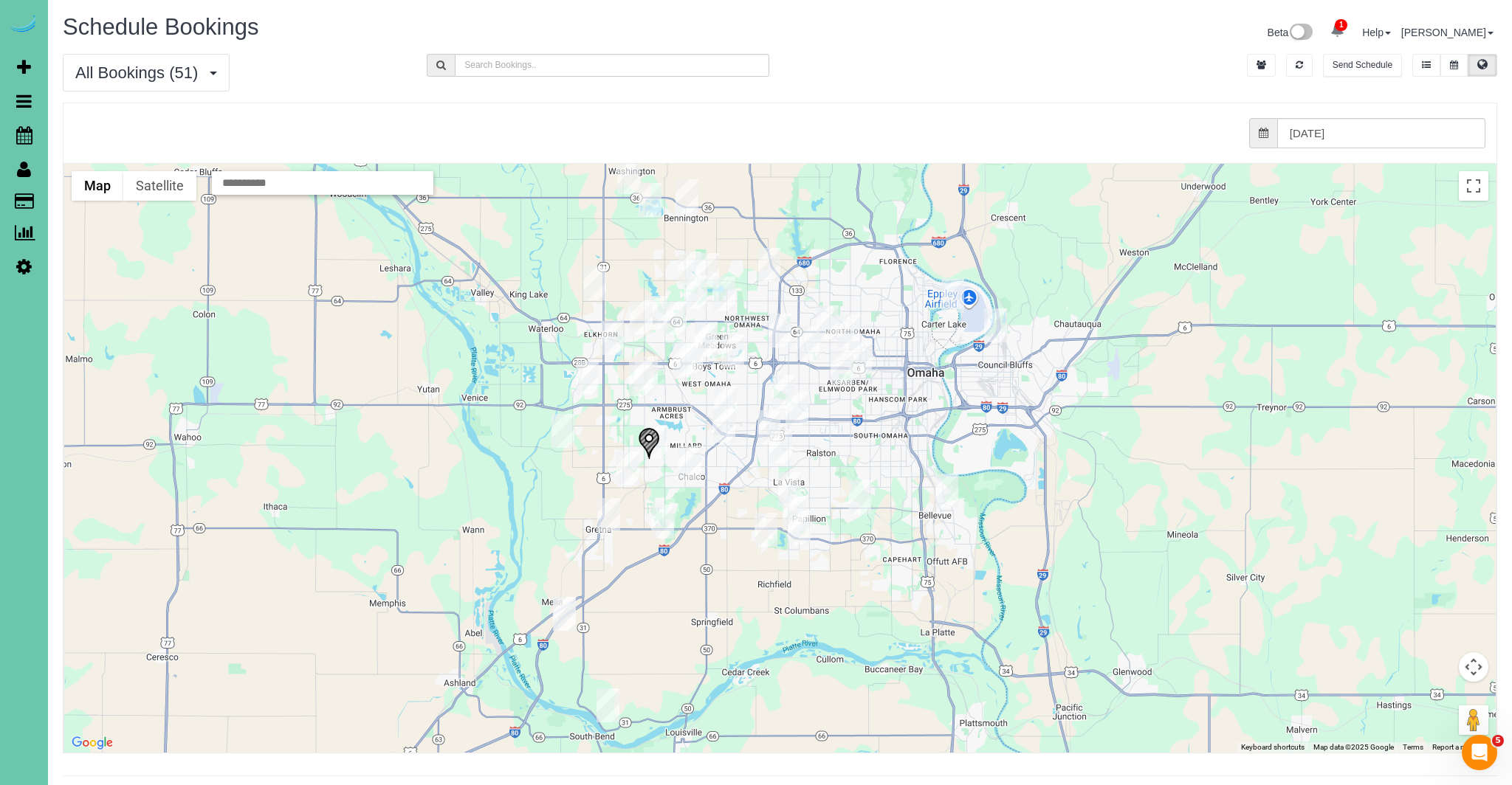
click at [694, 464] on img "09/22/2025 12:00PM - Mollie Frazier - 15305 Chalco Pointe Dr, Omaha, NE 68138" at bounding box center [690, 463] width 23 height 34
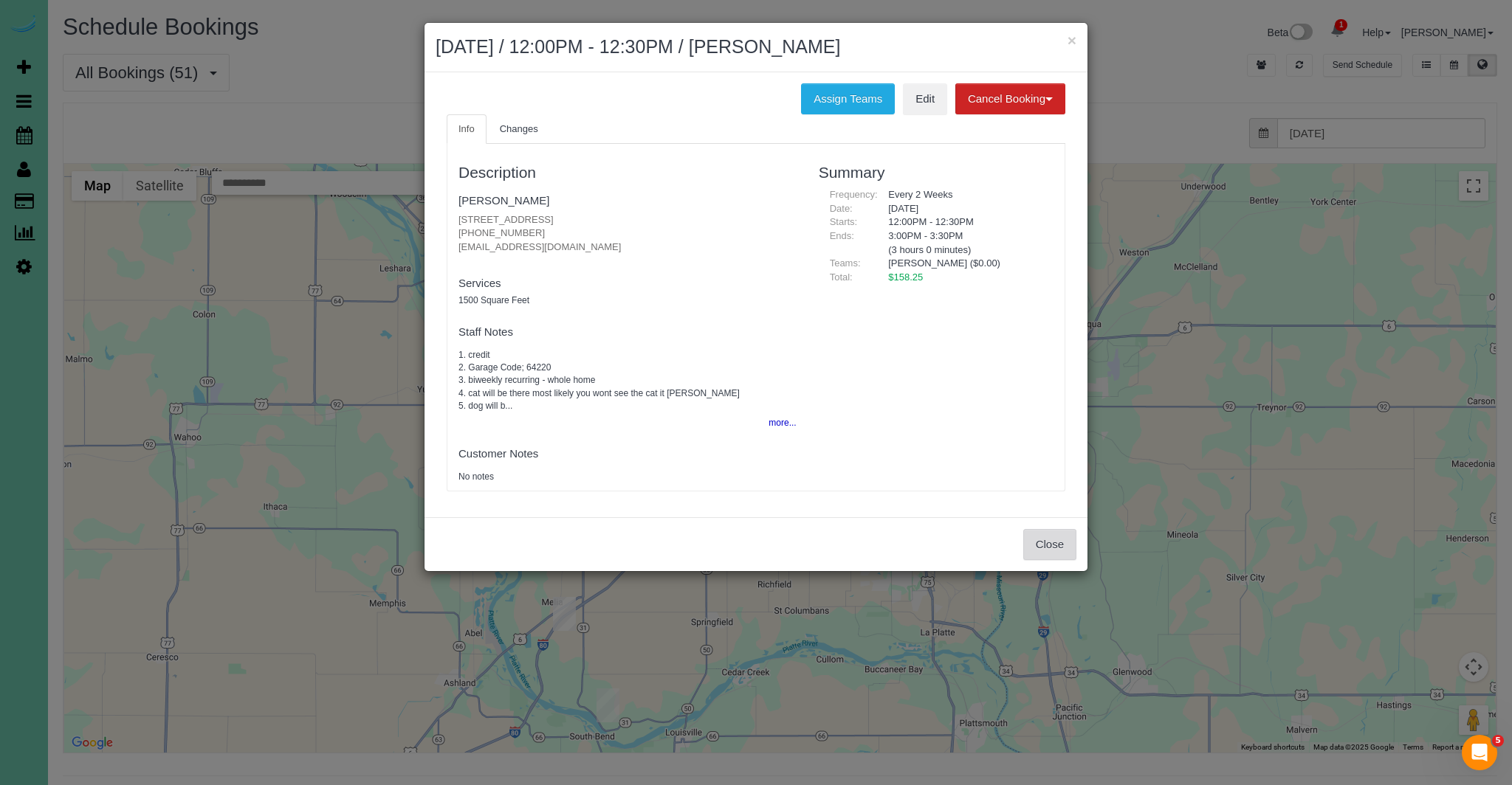
drag, startPoint x: 1066, startPoint y: 550, endPoint x: 839, endPoint y: 499, distance: 232.7
click at [1064, 550] on button "Close" at bounding box center [1050, 545] width 53 height 31
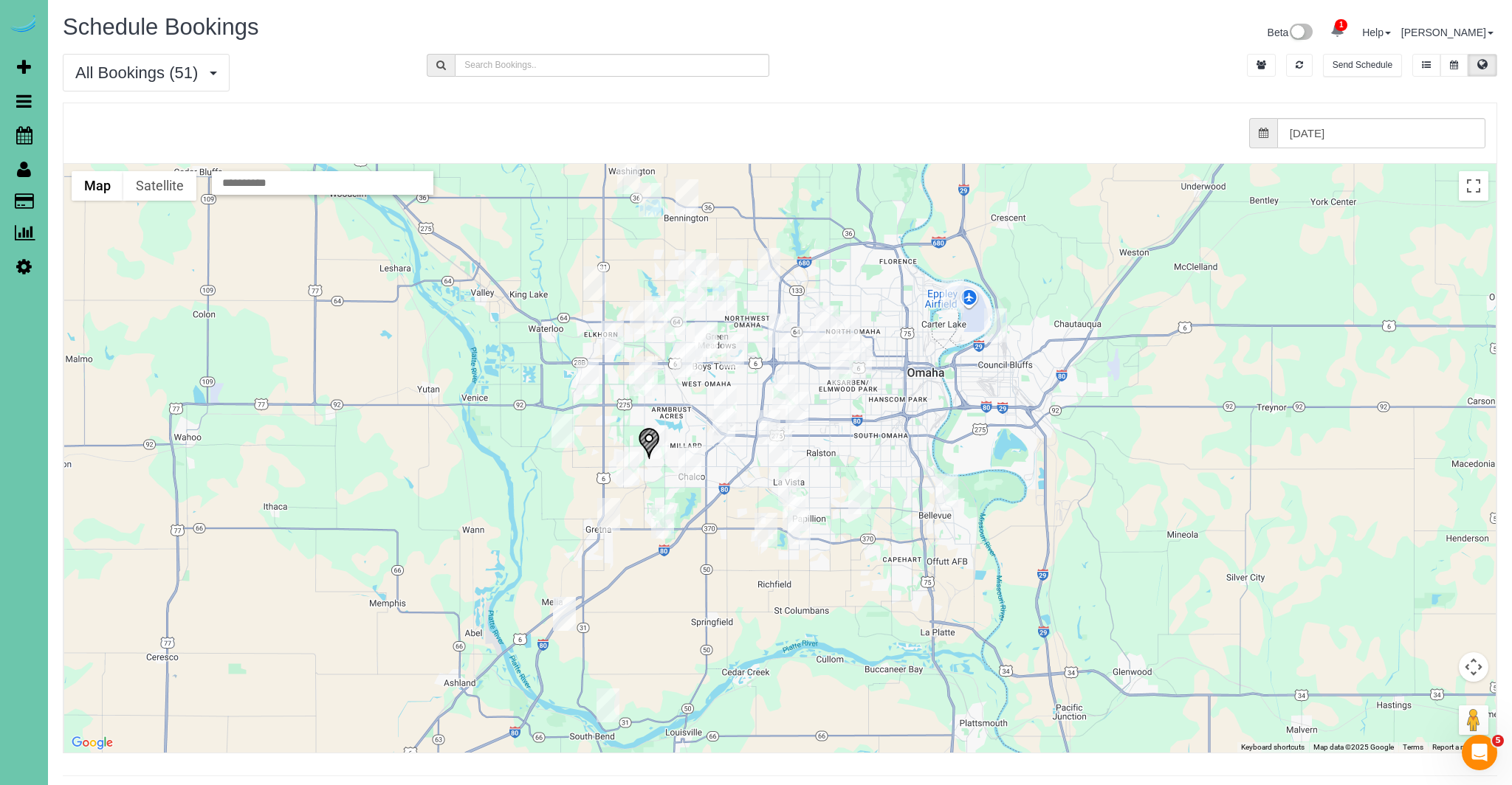
click at [657, 453] on img "09/22/2025 11:30AM - Amy Slimp - 6188 S 176th Street, Omaha, NE 68135" at bounding box center [648, 443] width 22 height 32
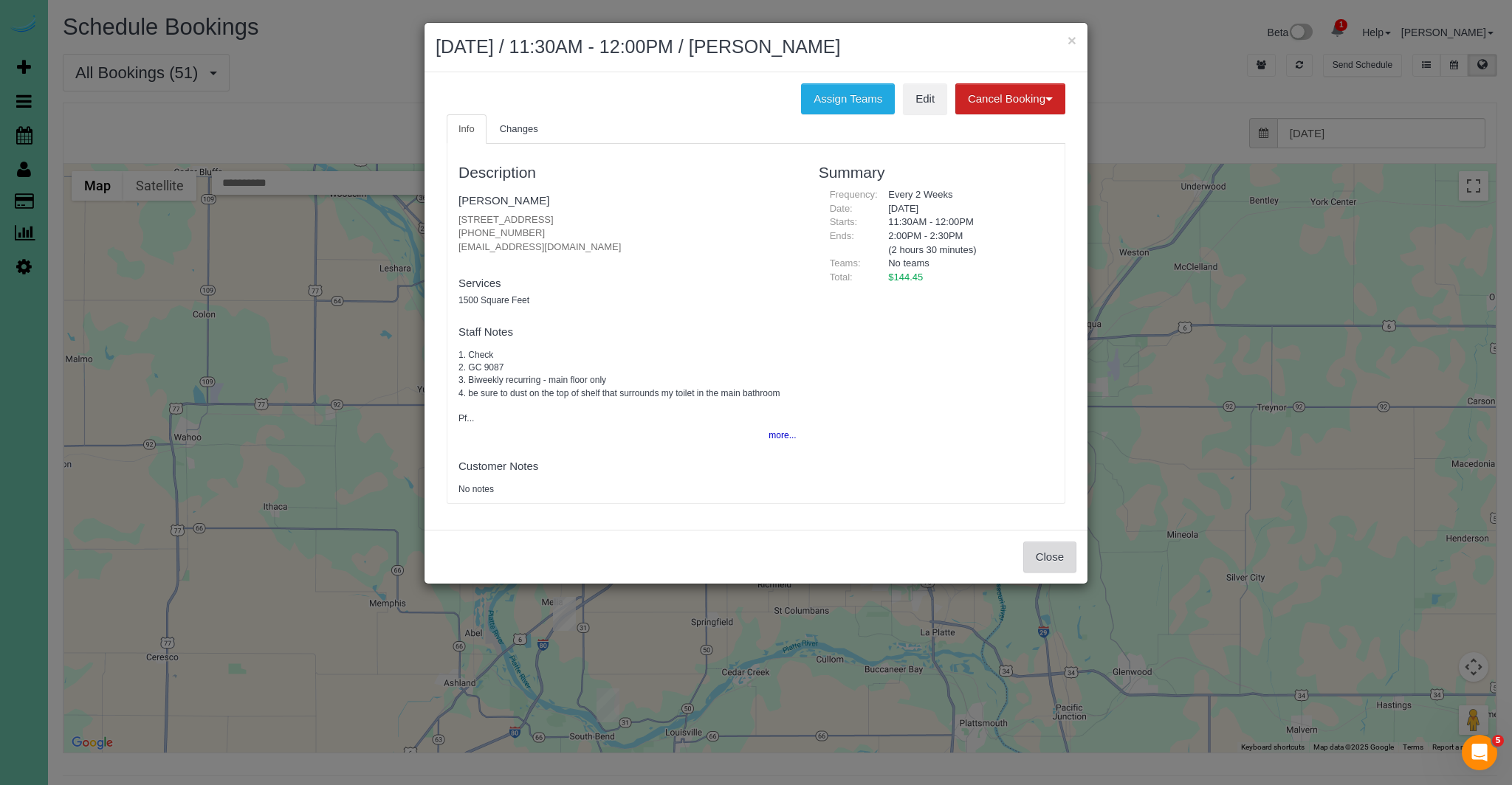
click at [1067, 562] on button "Close" at bounding box center [1050, 557] width 53 height 31
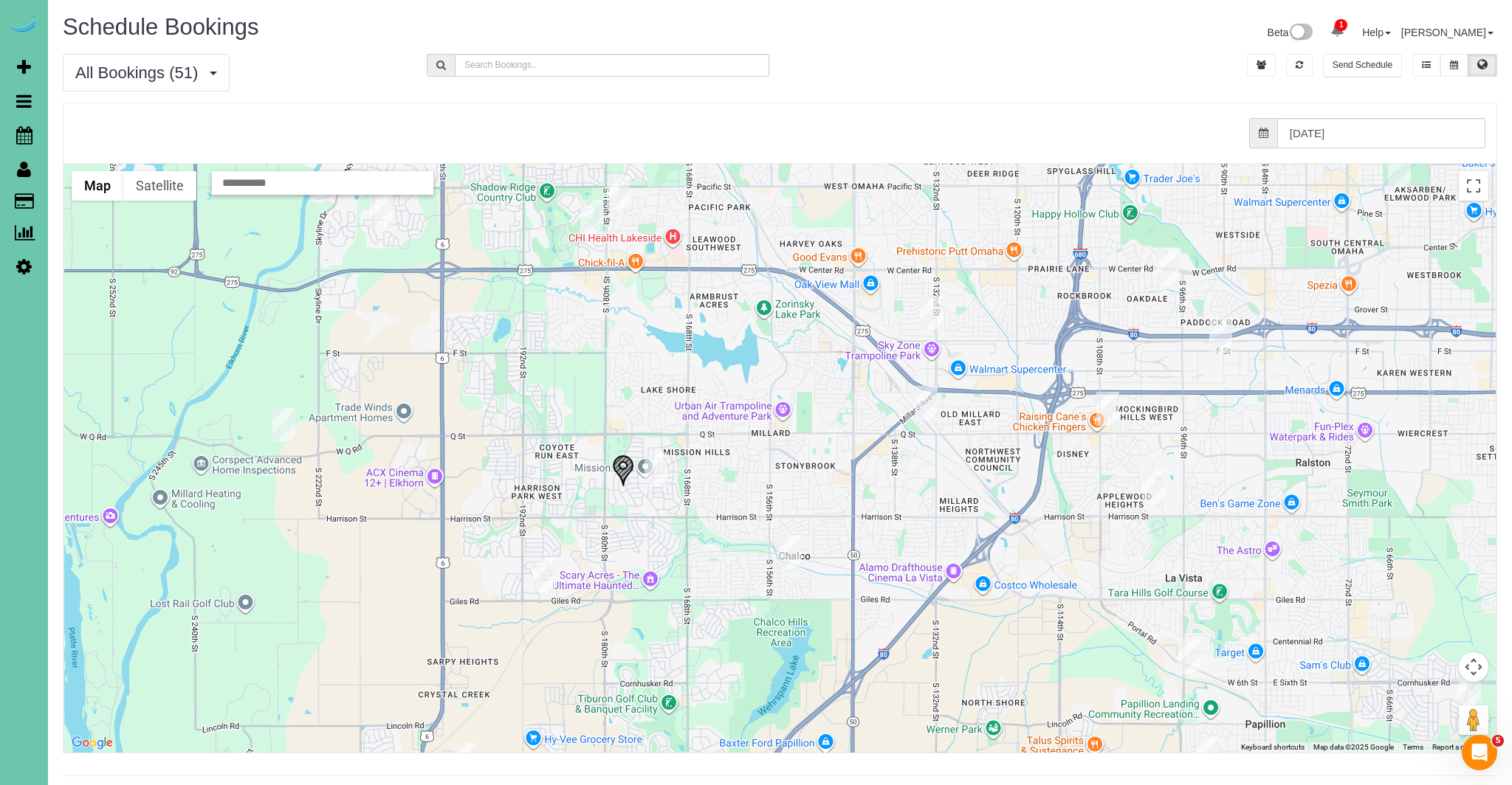
click at [656, 464] on img "09/22/2025 2:30PM - Jenny Wavra - 17306 Jefferson Street, Omaha, NE 68135" at bounding box center [656, 469] width 23 height 34
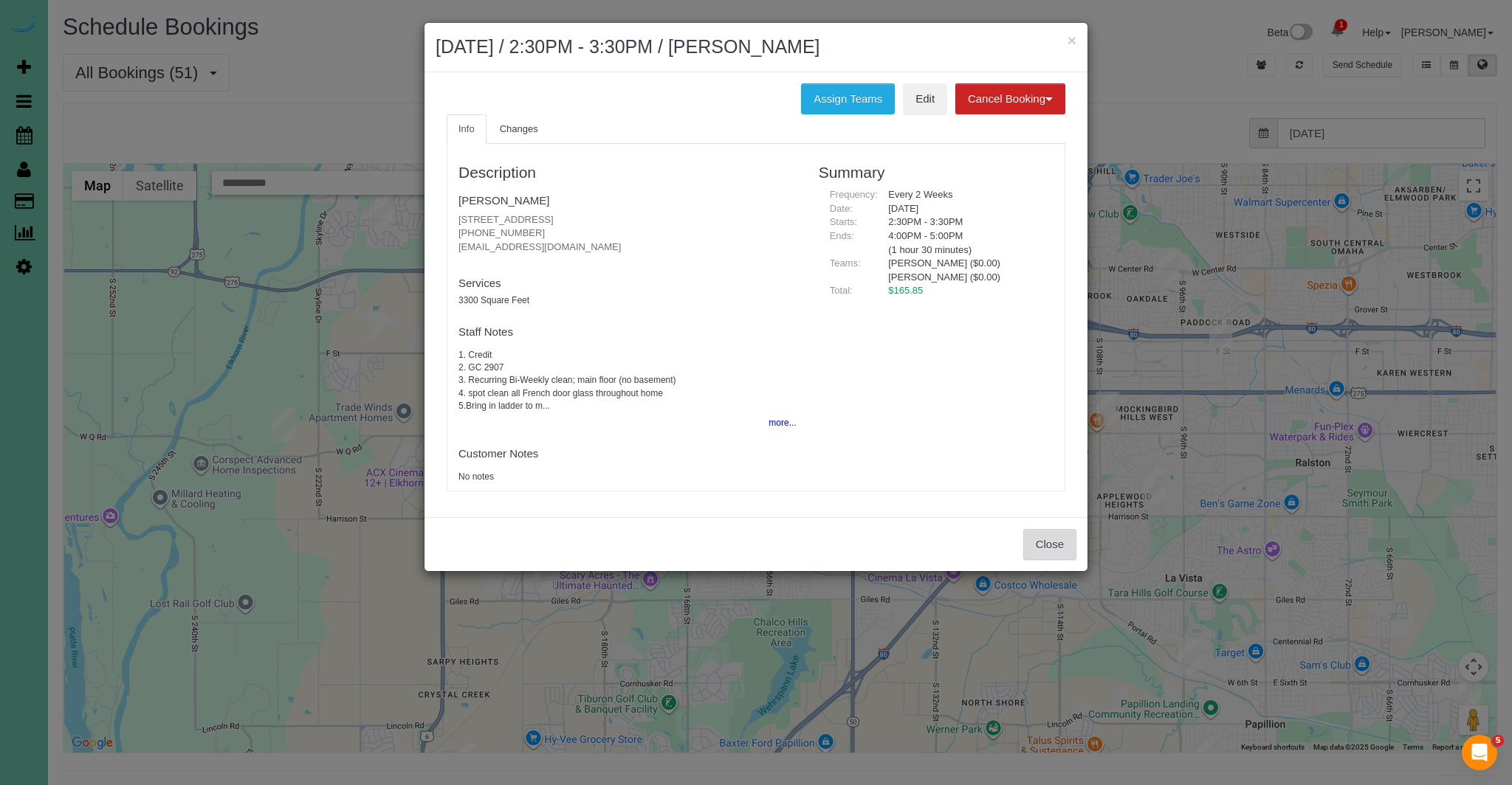
click at [1050, 552] on button "Close" at bounding box center [1050, 545] width 53 height 31
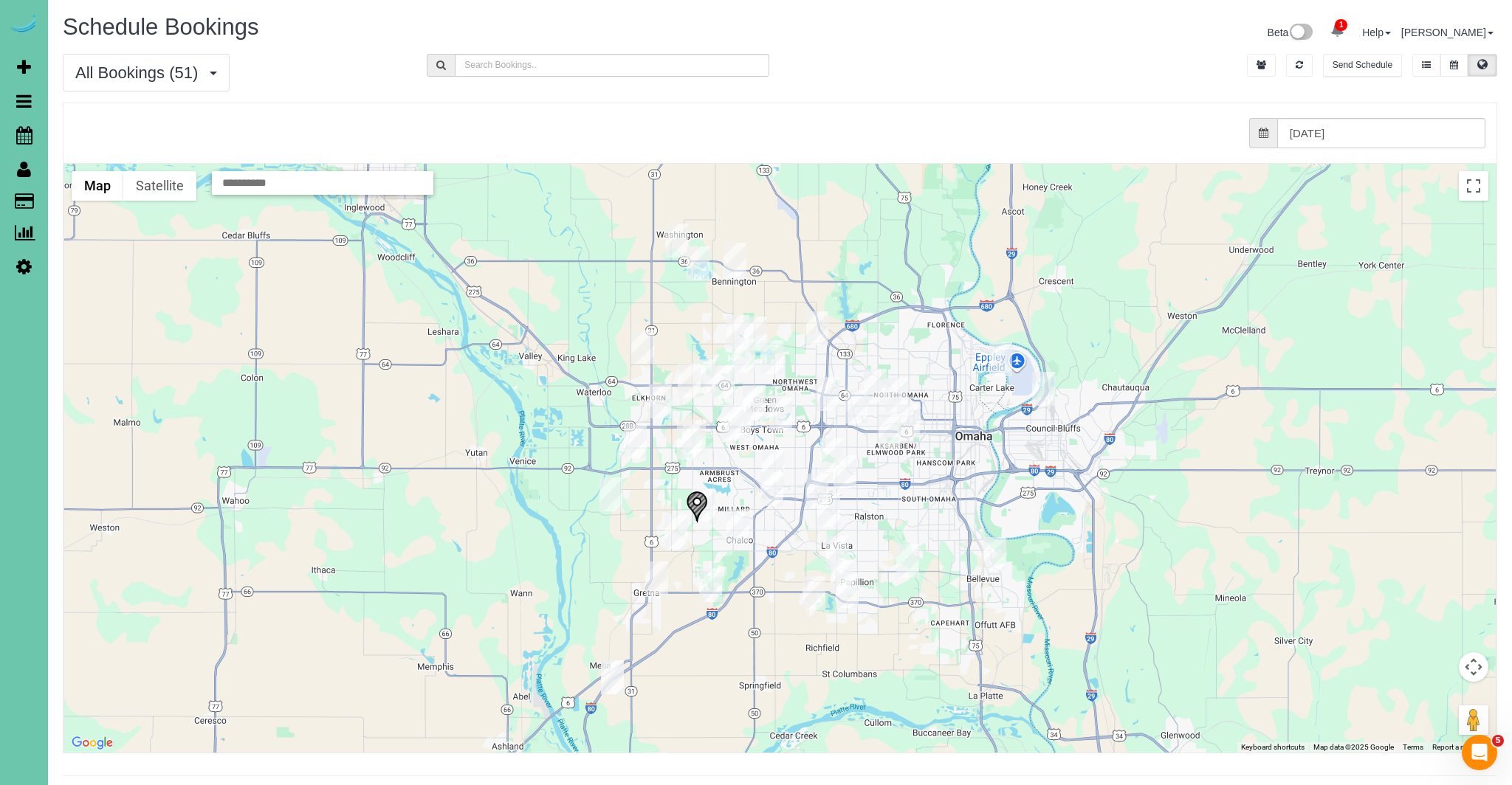
click at [671, 534] on img "09/22/2025 12:00PM - Lynda Long - 8154 S 190th Street, Omaha, NE 68136" at bounding box center [676, 532] width 23 height 34
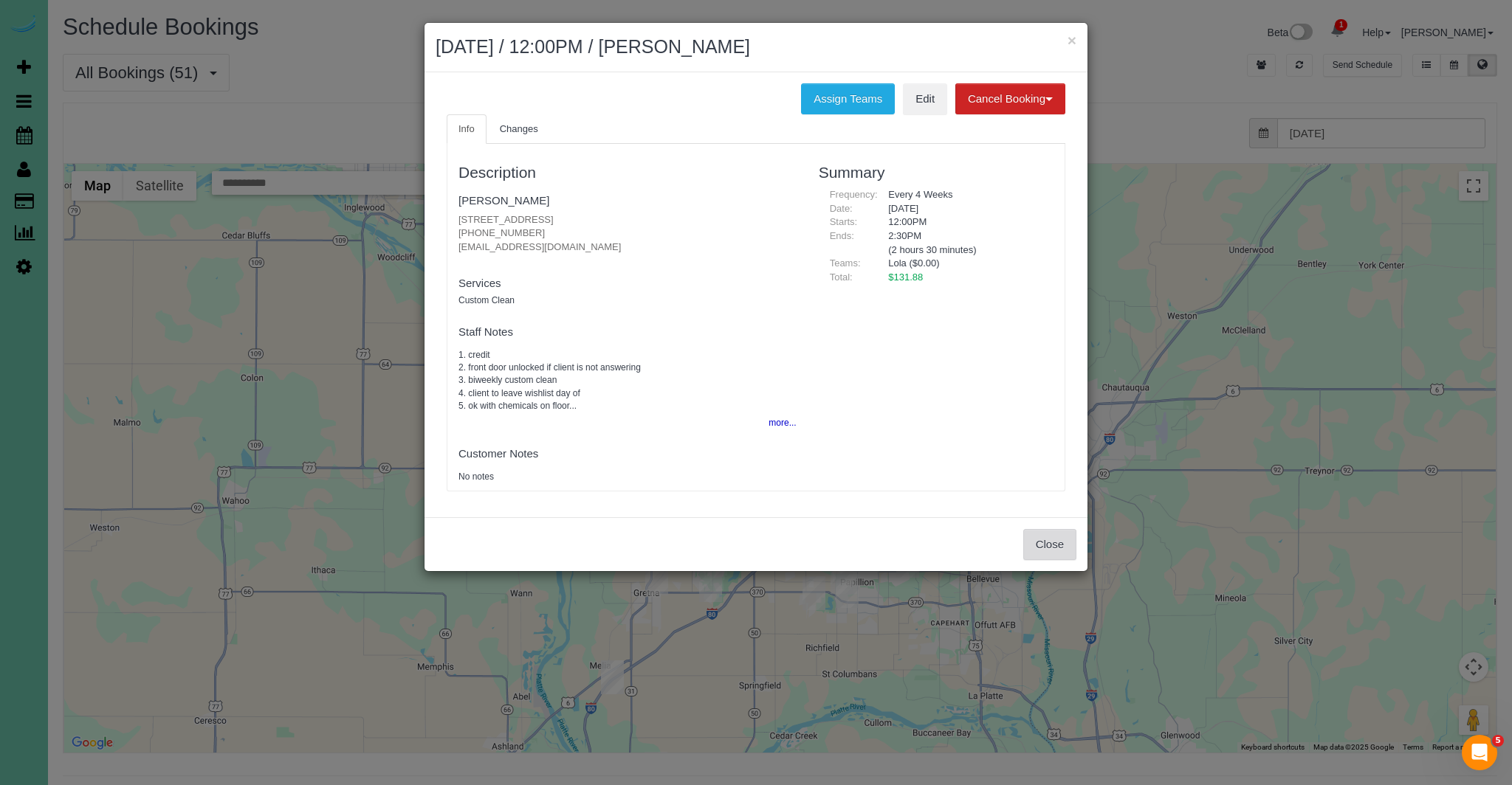
click at [1039, 537] on button "Close" at bounding box center [1050, 545] width 53 height 31
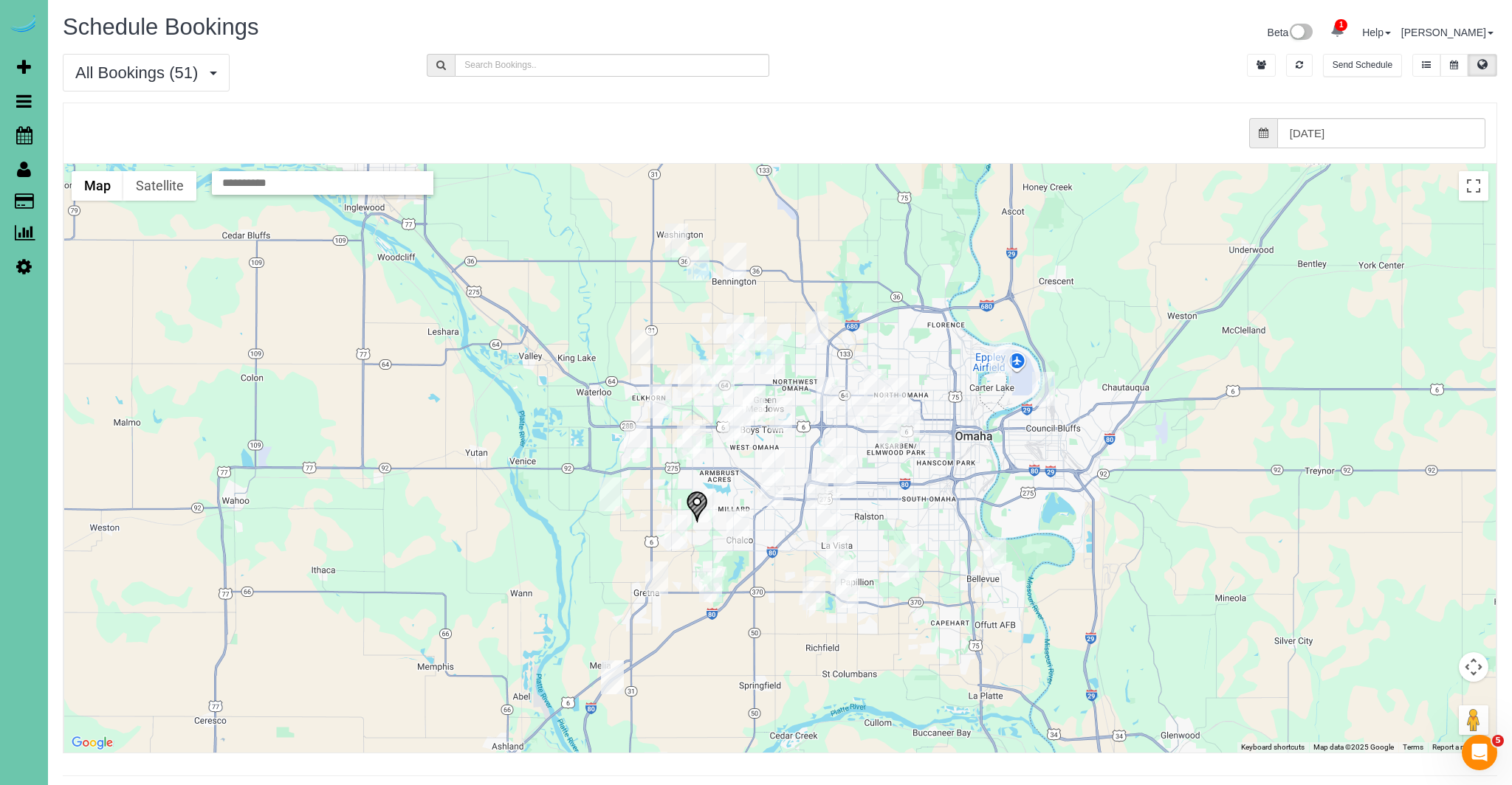
click at [703, 581] on img "09/22/2025 8:00AM - Jess Zeleny - 16856 Samantha Rd, Gretna, NE 68028" at bounding box center [710, 585] width 23 height 34
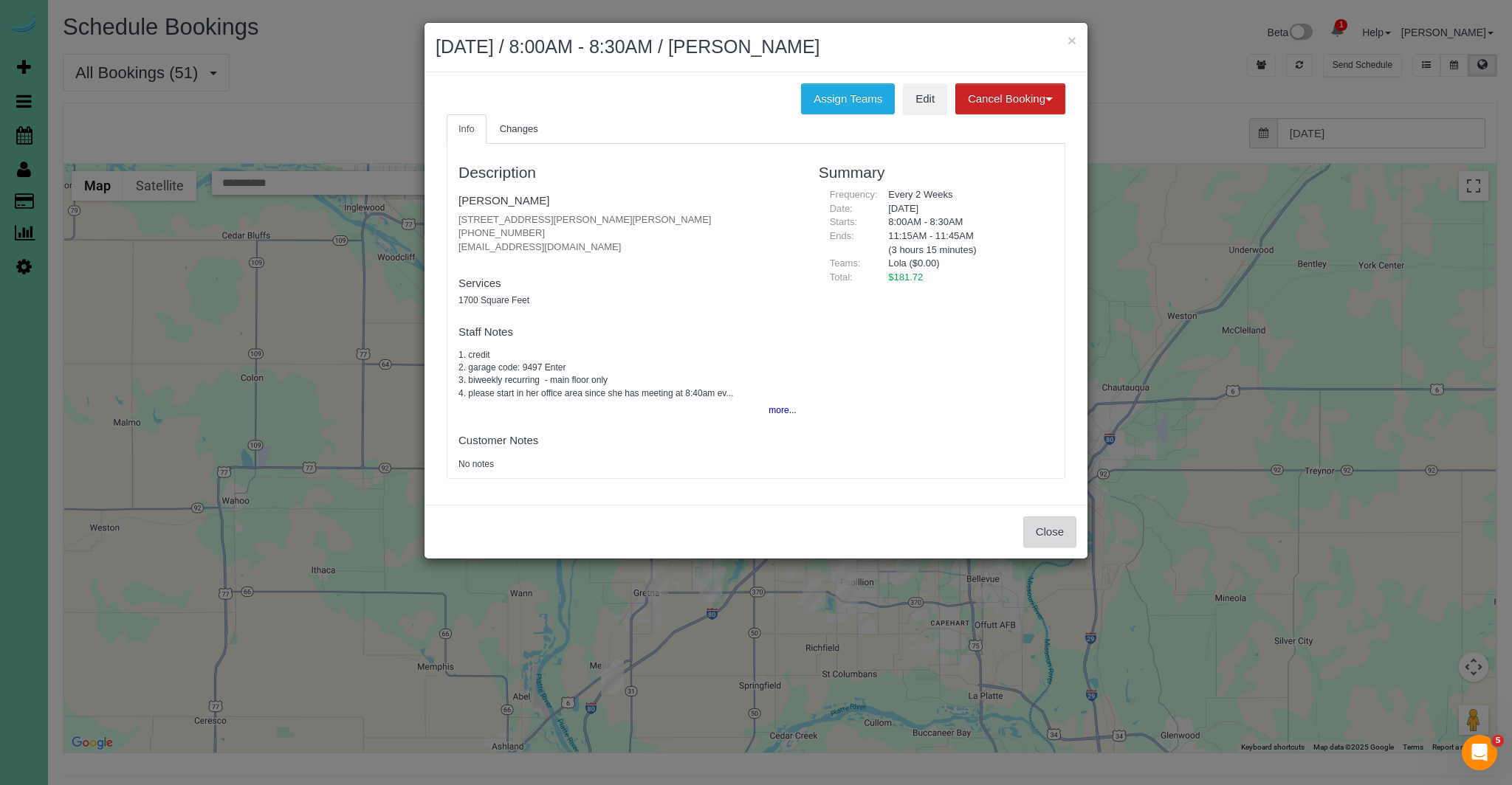
drag, startPoint x: 1043, startPoint y: 535, endPoint x: 1027, endPoint y: 543, distance: 17.9
click at [1040, 538] on button "Close" at bounding box center [1050, 532] width 53 height 31
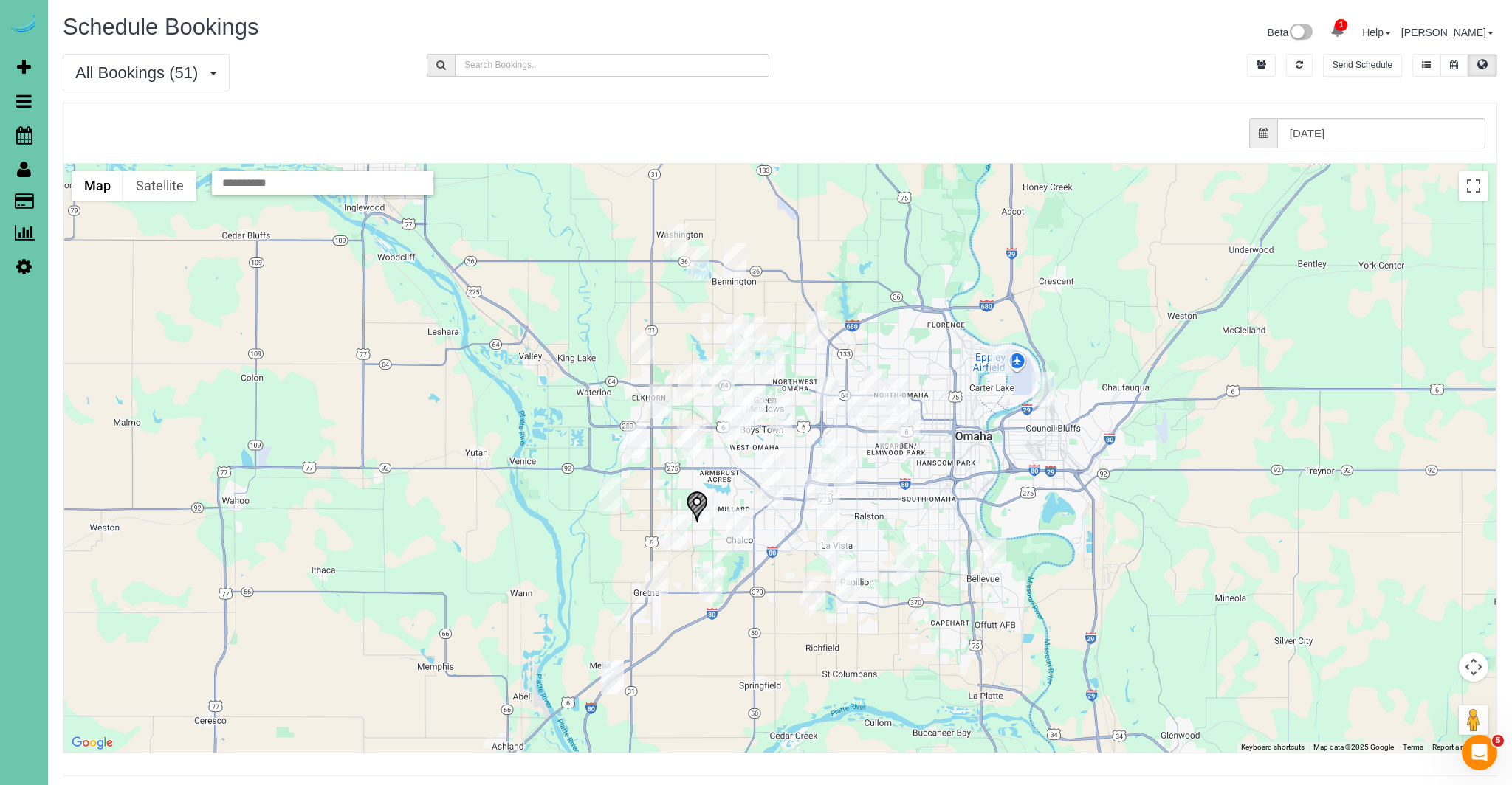
click at [647, 575] on img "09/22/2025 8:00AM - Brad and Kelly Blessen - 11275 S 200th Ave, Gretna, NE 68028" at bounding box center [656, 579] width 23 height 34
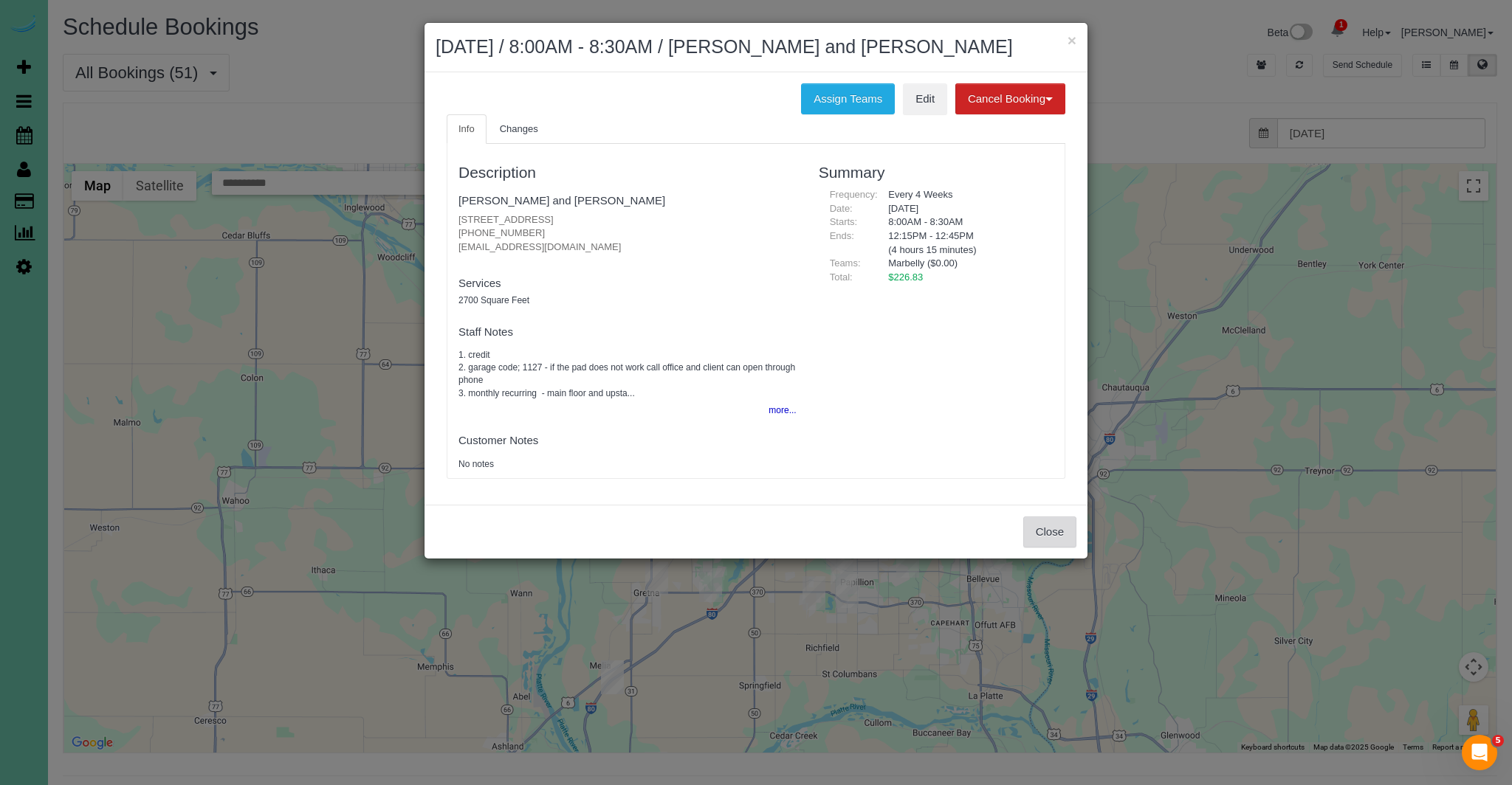
drag, startPoint x: 1067, startPoint y: 531, endPoint x: 1056, endPoint y: 537, distance: 12.5
click at [1067, 532] on button "Close" at bounding box center [1050, 532] width 53 height 31
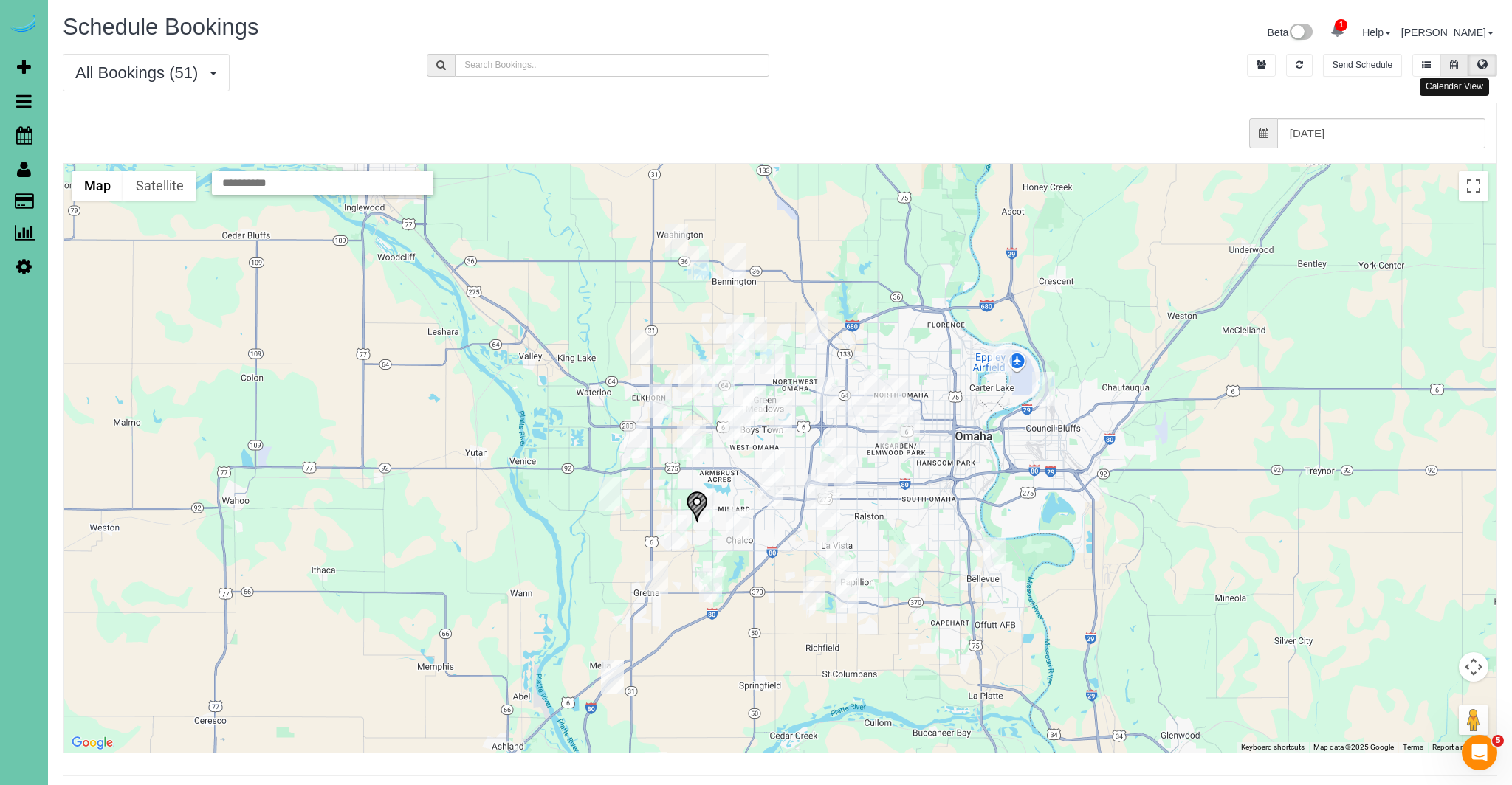
click at [1459, 66] on button at bounding box center [1455, 65] width 27 height 23
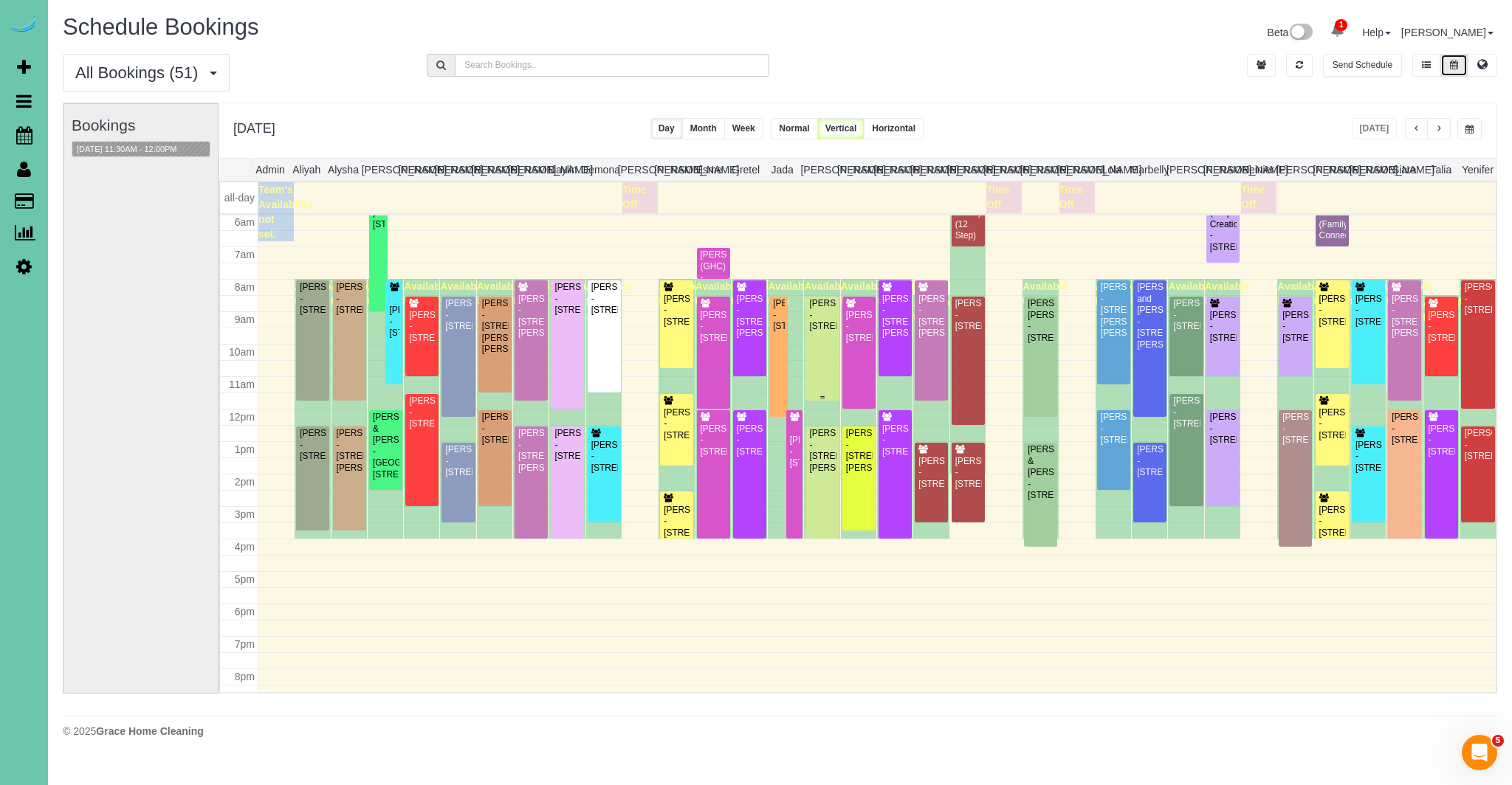
click at [826, 332] on div "[PERSON_NAME] - [STREET_ADDRESS]" at bounding box center [823, 315] width 27 height 34
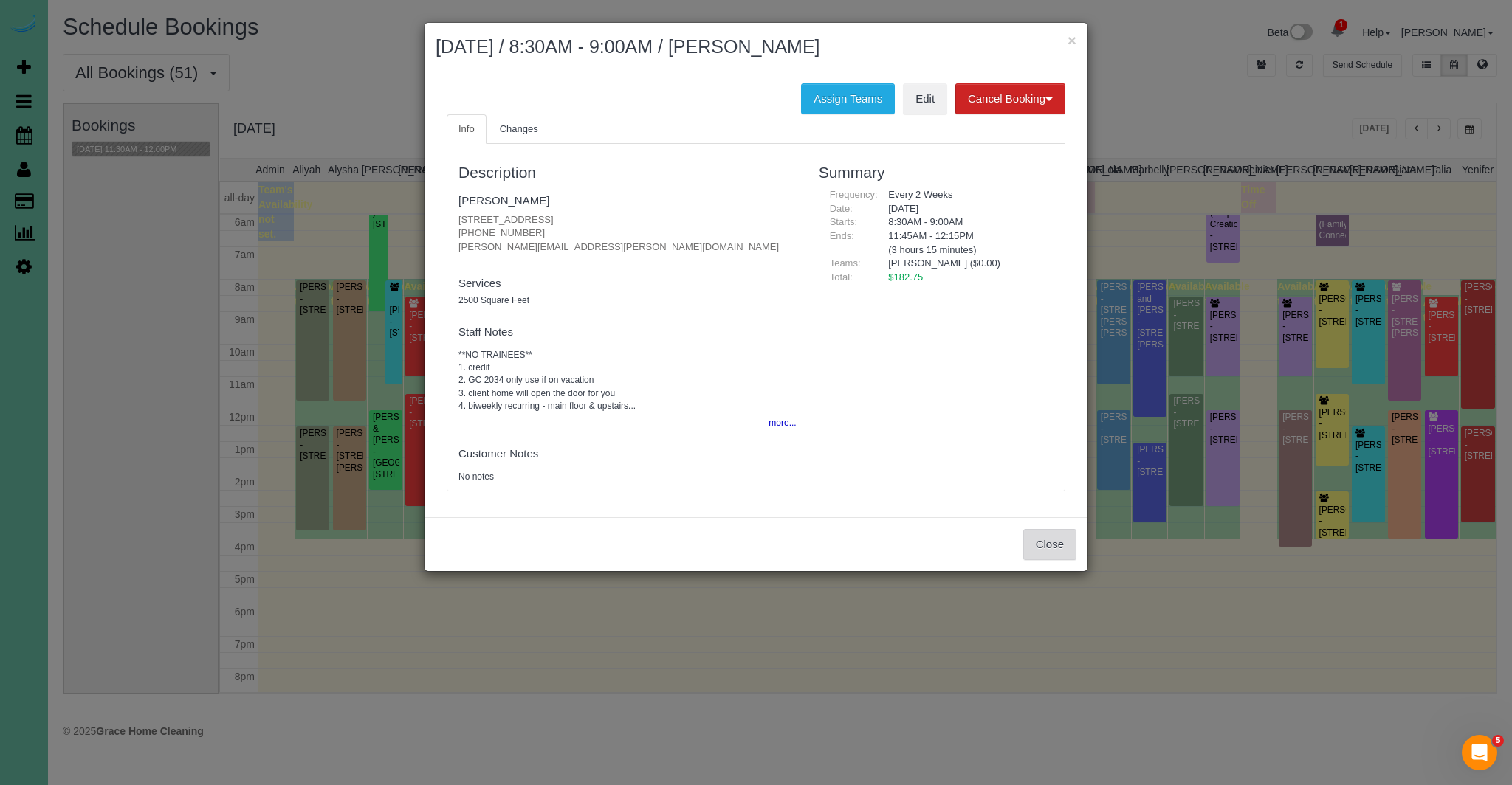
click at [1069, 538] on button "Close" at bounding box center [1050, 545] width 53 height 31
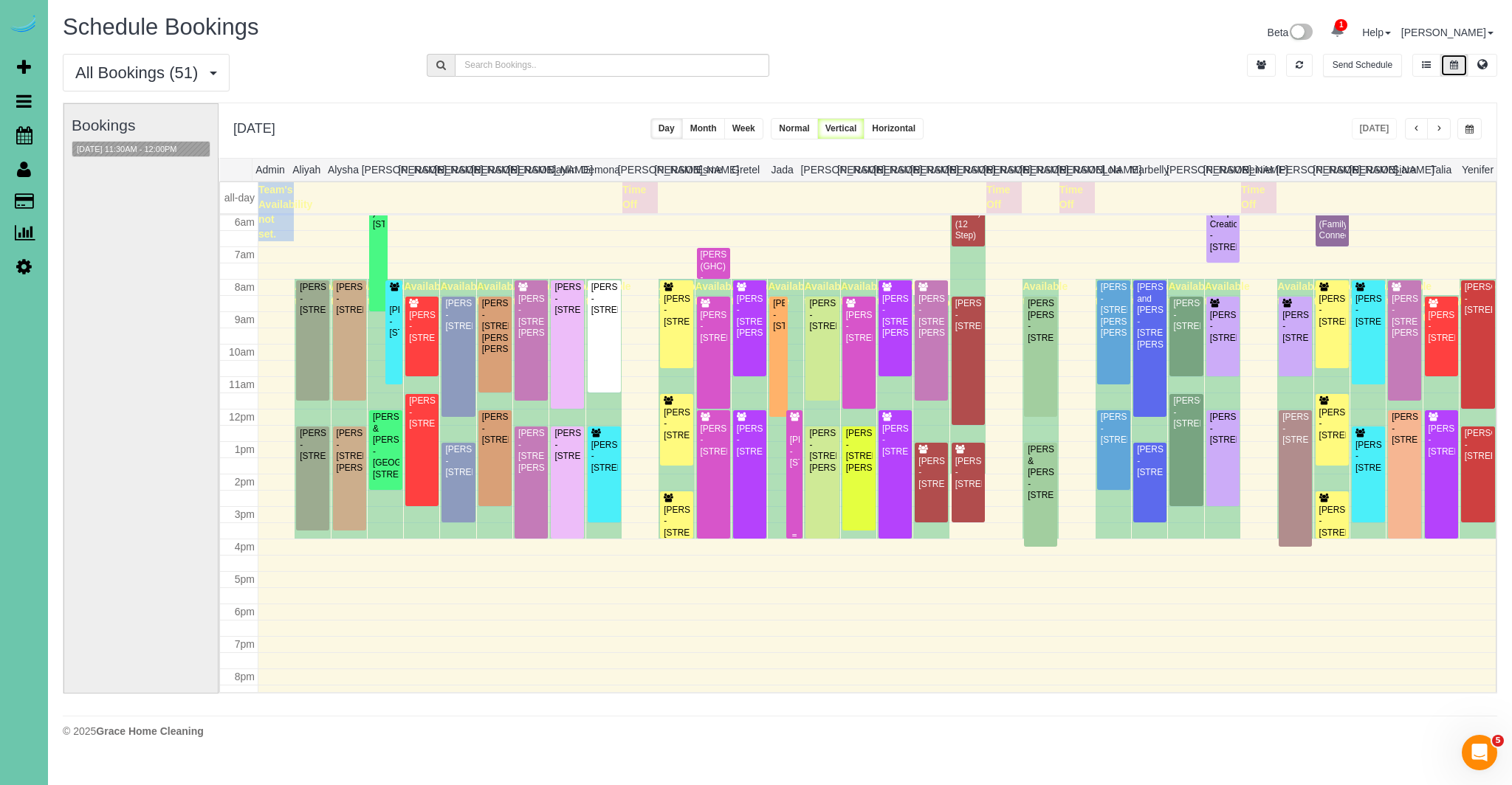
click at [798, 458] on div "[PERSON_NAME] - [STREET_ADDRESS]" at bounding box center [795, 451] width 11 height 34
